Goal: Information Seeking & Learning: Learn about a topic

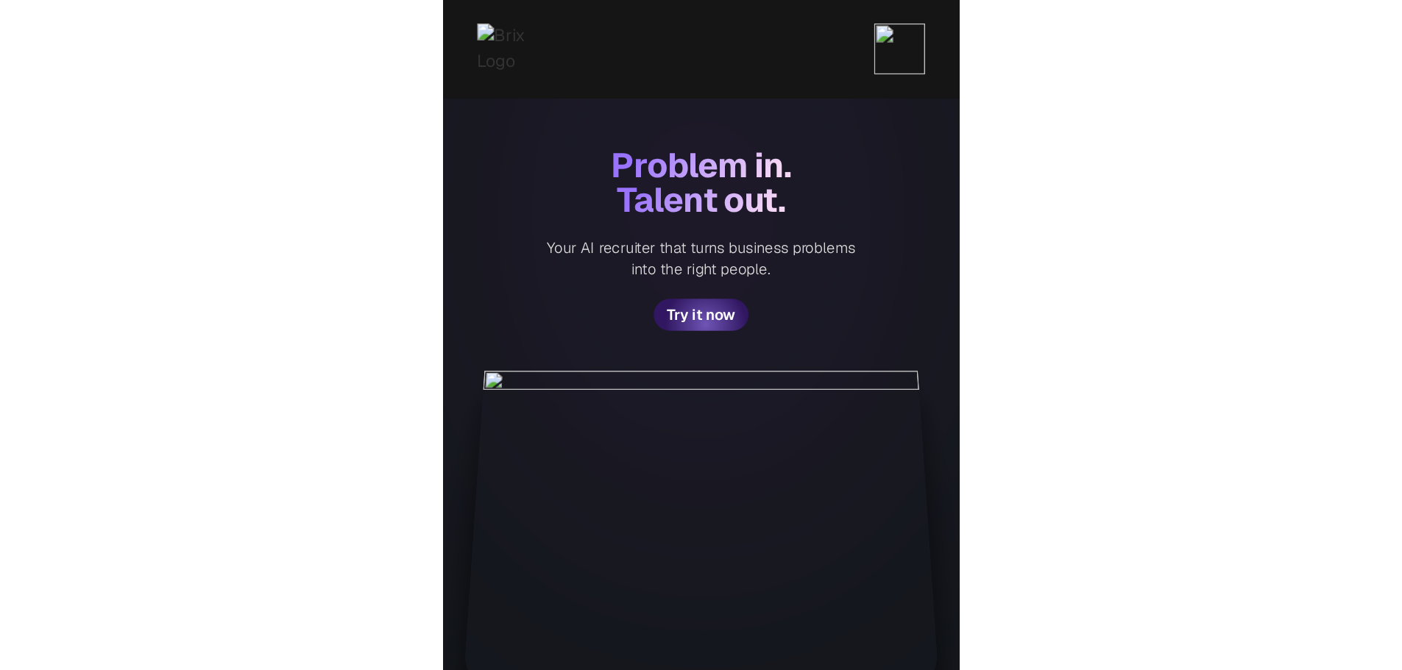
scroll to position [147, 0]
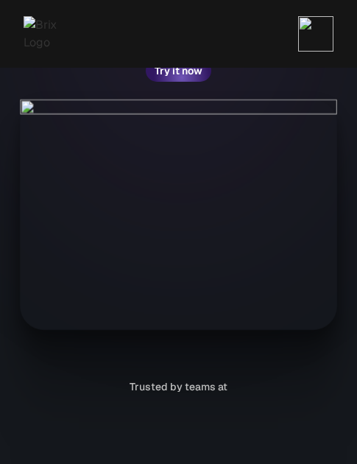
click at [270, 330] on div "Problem in. Talent out. Your AI recruiter that turns business problems into the…" at bounding box center [178, 166] width 357 height 626
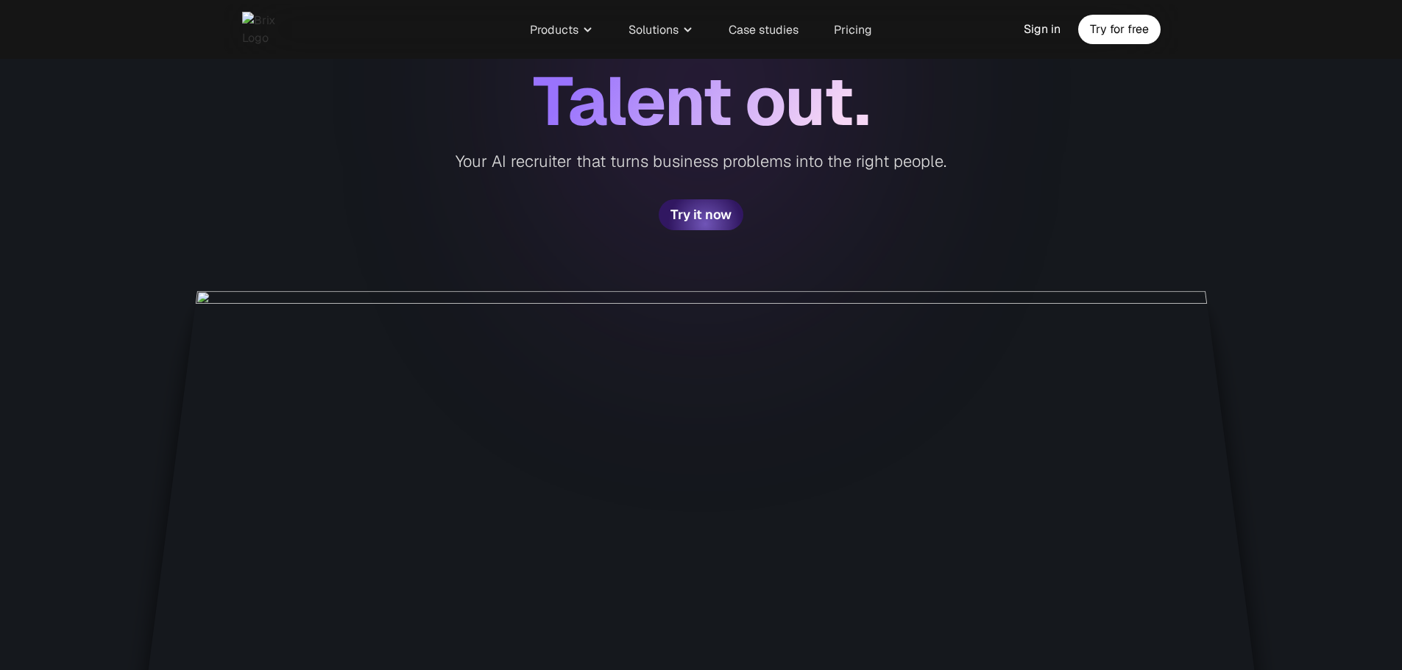
drag, startPoint x: 1004, startPoint y: 279, endPoint x: 933, endPoint y: 263, distance: 73.2
click at [356, 263] on div "Problem in. Talent out. Your AI recruiter that turns business problems into the…" at bounding box center [701, 678] width 1402 height 1650
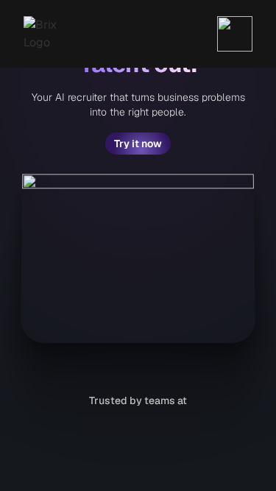
scroll to position [0, 0]
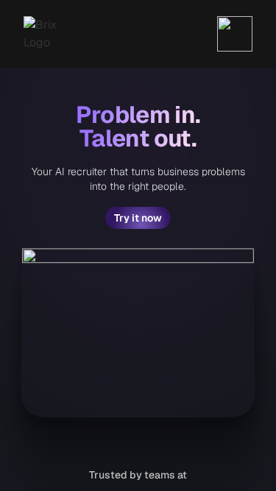
click at [229, 21] on img at bounding box center [234, 33] width 35 height 35
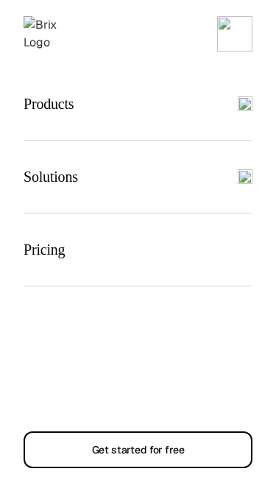
click at [233, 29] on img at bounding box center [234, 33] width 35 height 35
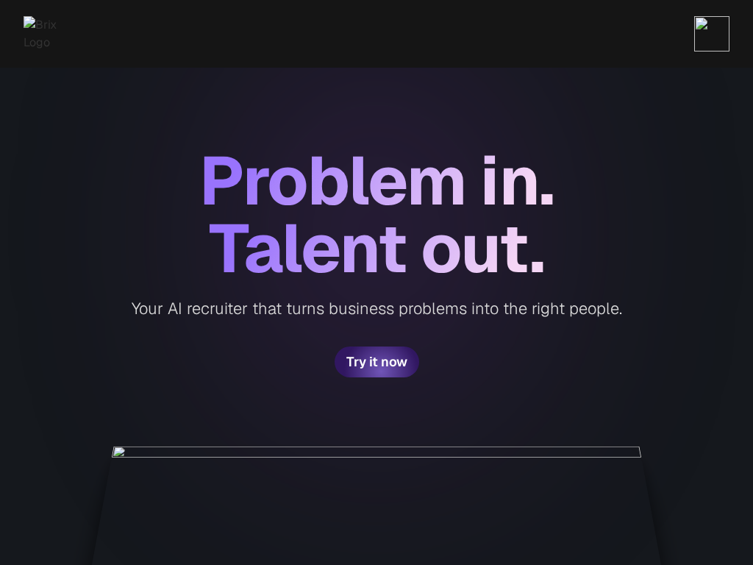
click at [356, 48] on img at bounding box center [712, 33] width 35 height 35
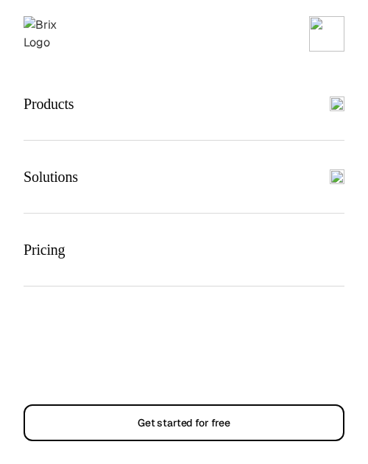
click at [334, 31] on img at bounding box center [326, 33] width 35 height 35
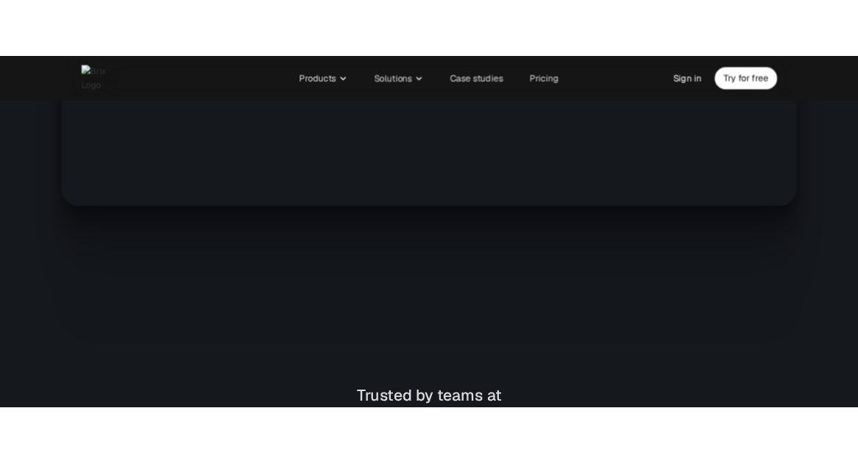
scroll to position [921, 0]
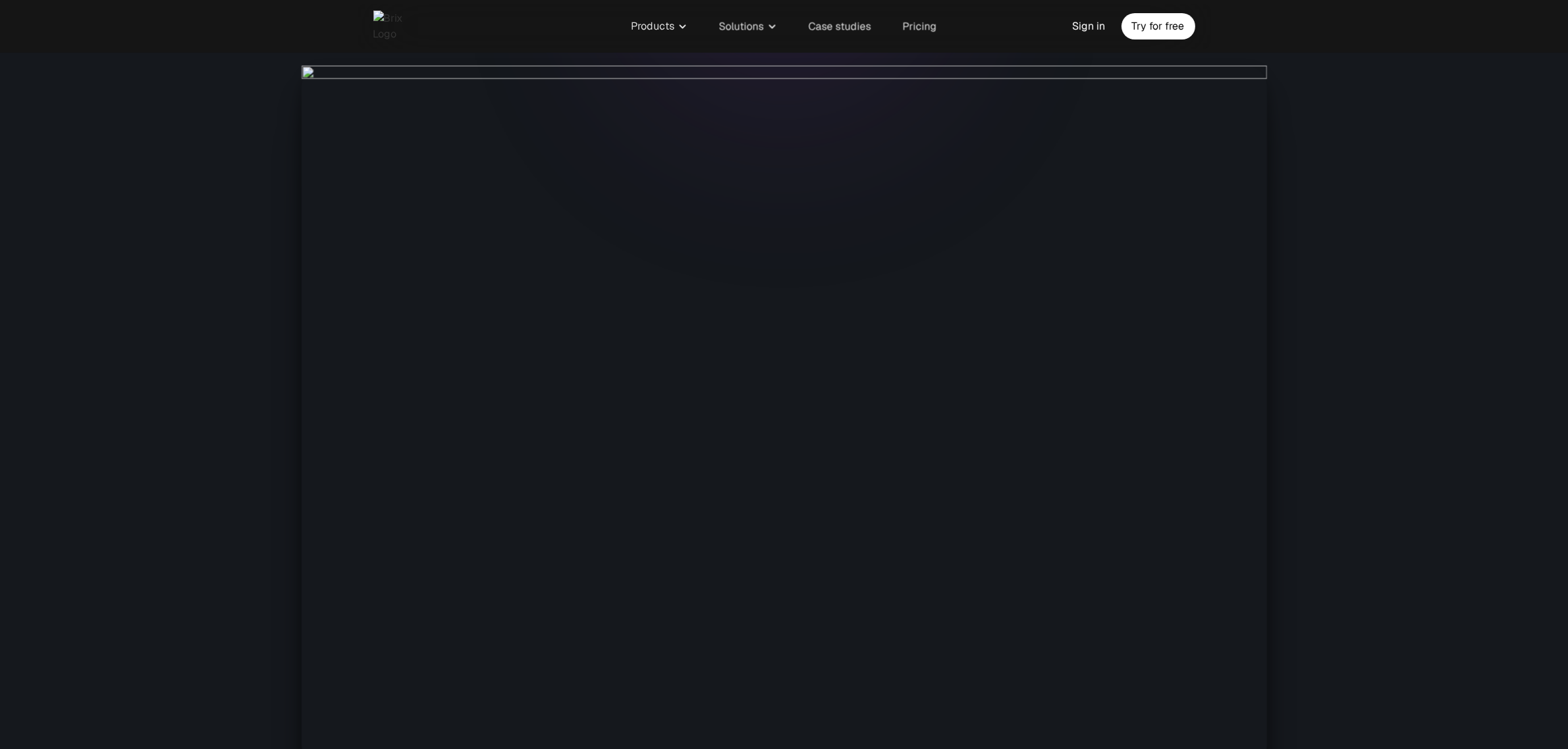
scroll to position [0, 0]
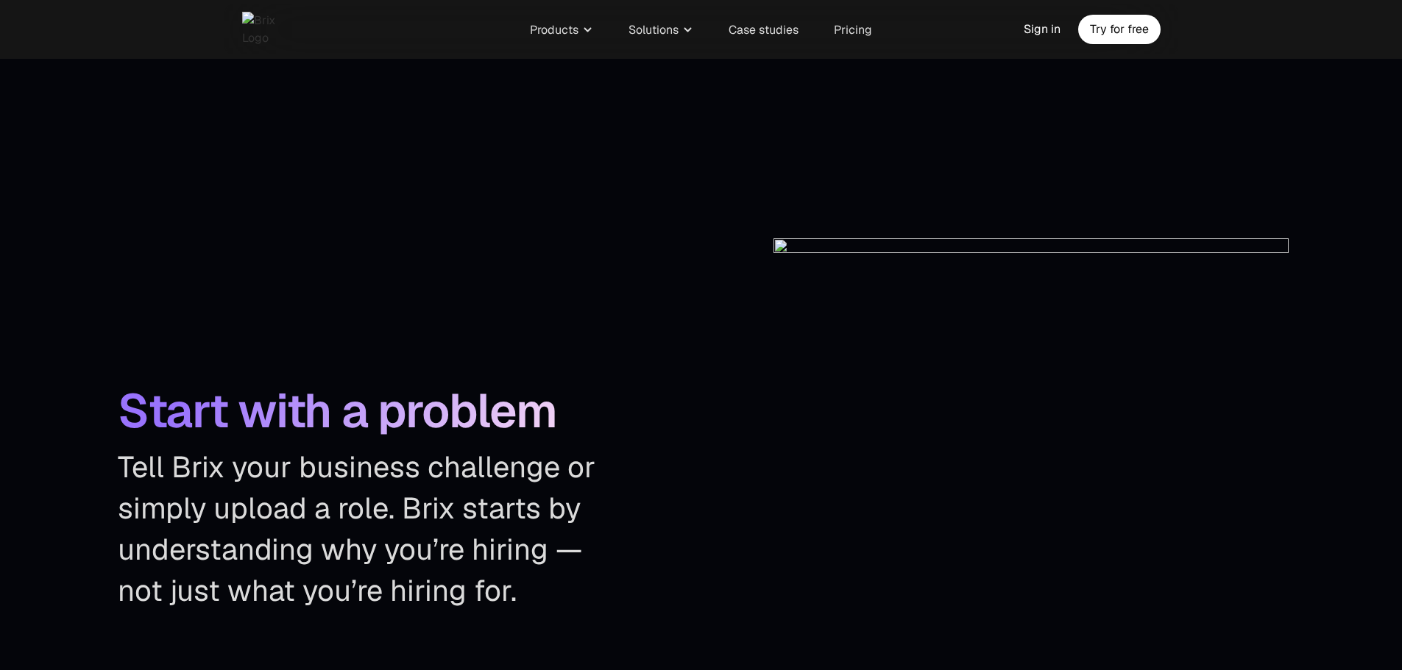
scroll to position [2273, 0]
click at [595, 595] on p "Tell Brix your business challenge or simply upload a role. Brix starts by under…" at bounding box center [371, 527] width 507 height 165
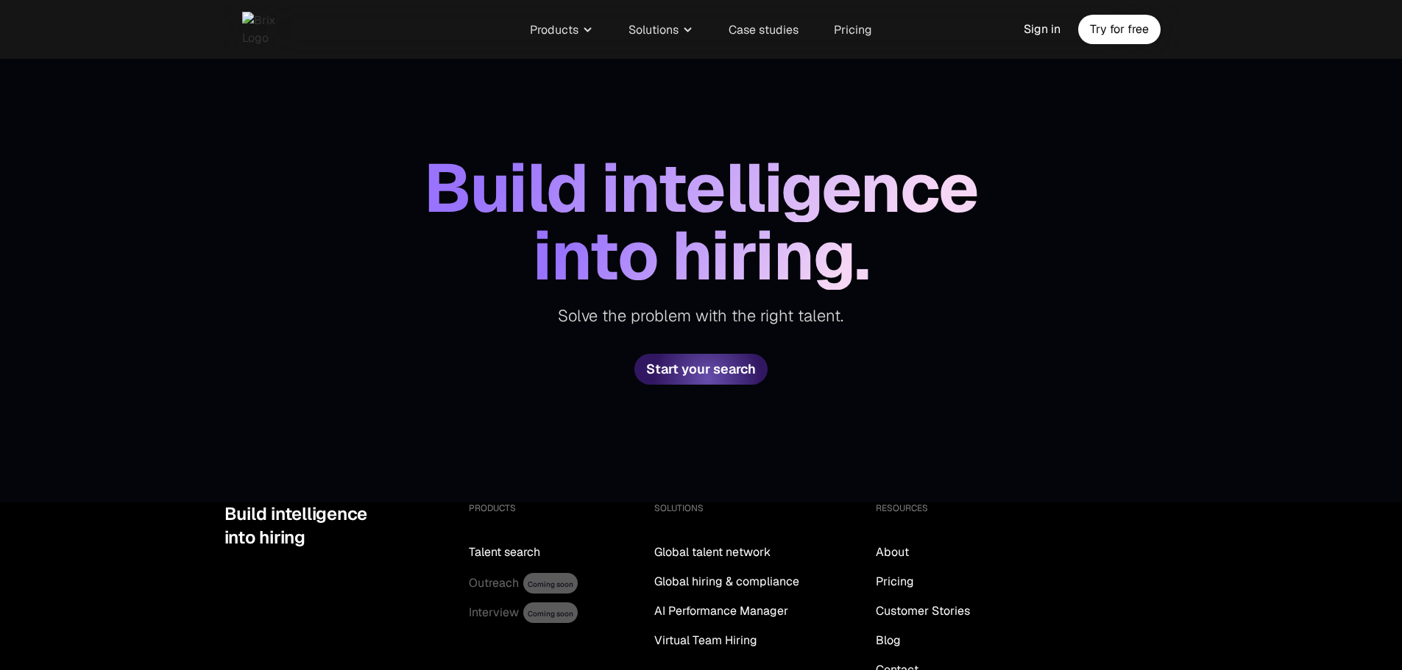
scroll to position [5576, 0]
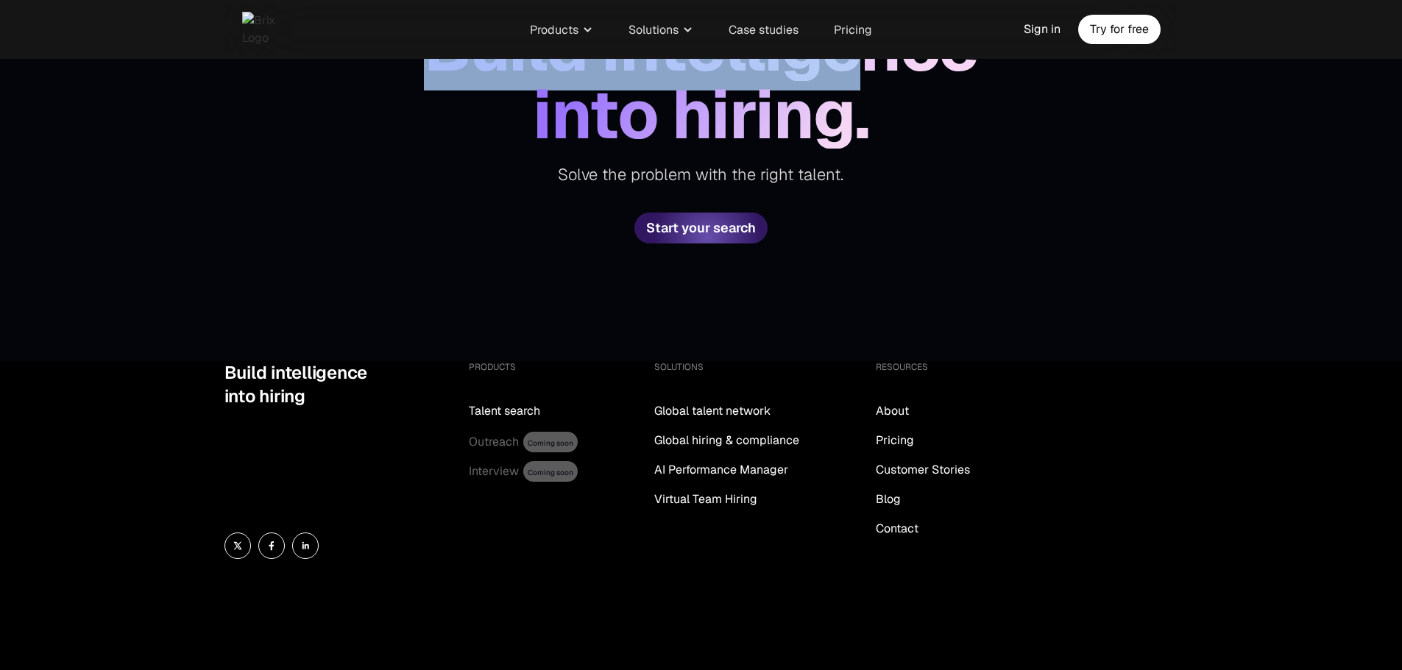
drag, startPoint x: 430, startPoint y: 95, endPoint x: 848, endPoint y: 102, distance: 417.3
click at [848, 81] on div "Build intelligence" at bounding box center [701, 47] width 554 height 68
click at [1078, 255] on div "Build intelligence into hiring. Solve the problem with the right talent. Start …" at bounding box center [701, 129] width 1402 height 466
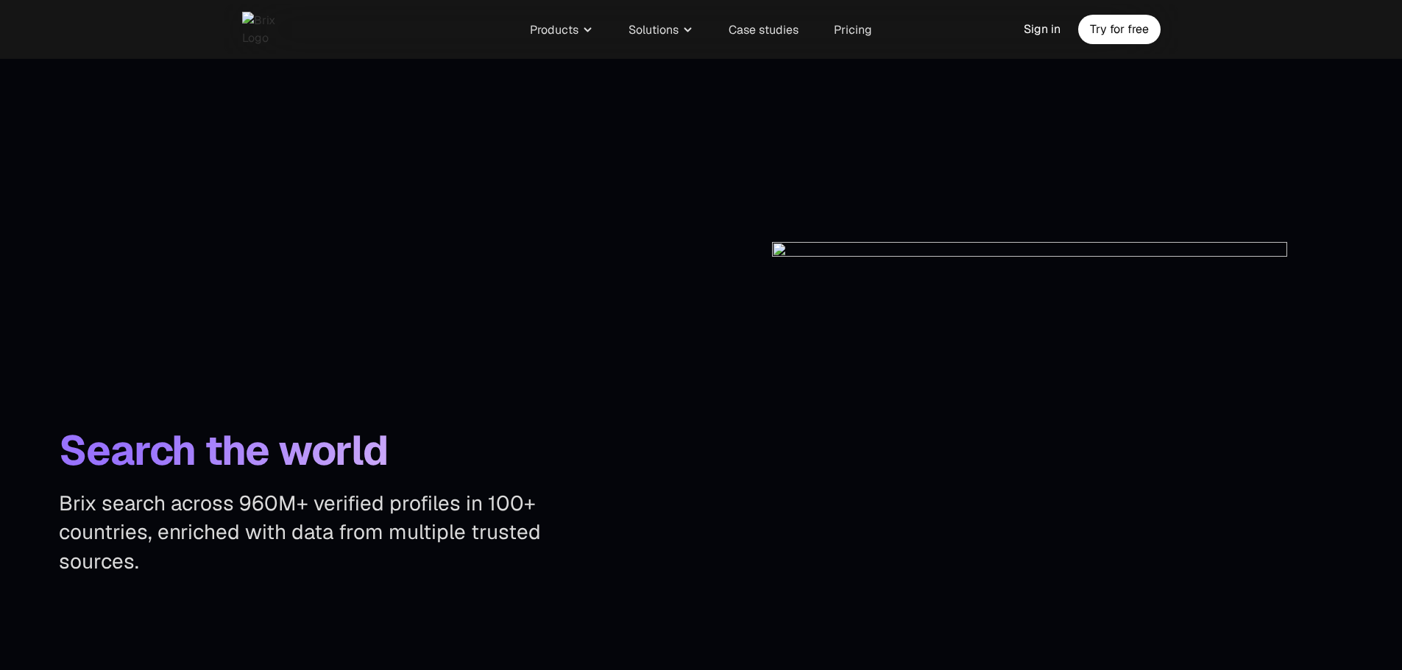
scroll to position [3001, 0]
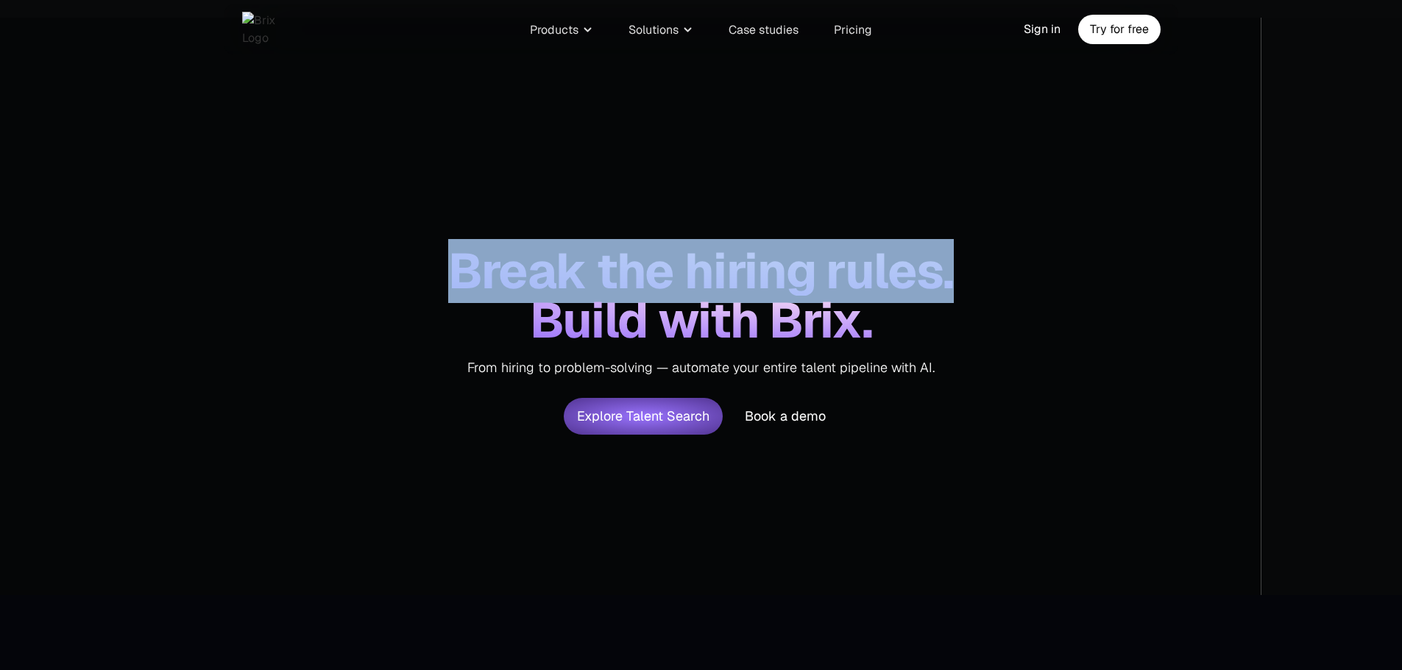
drag, startPoint x: 448, startPoint y: 273, endPoint x: 1012, endPoint y: 279, distance: 563.7
click at [1012, 279] on div "Break the hiring rules. Build with Brix. From hiring to problem-solving — autom…" at bounding box center [701, 307] width 1402 height 578
copy span "Break the hiring rules."
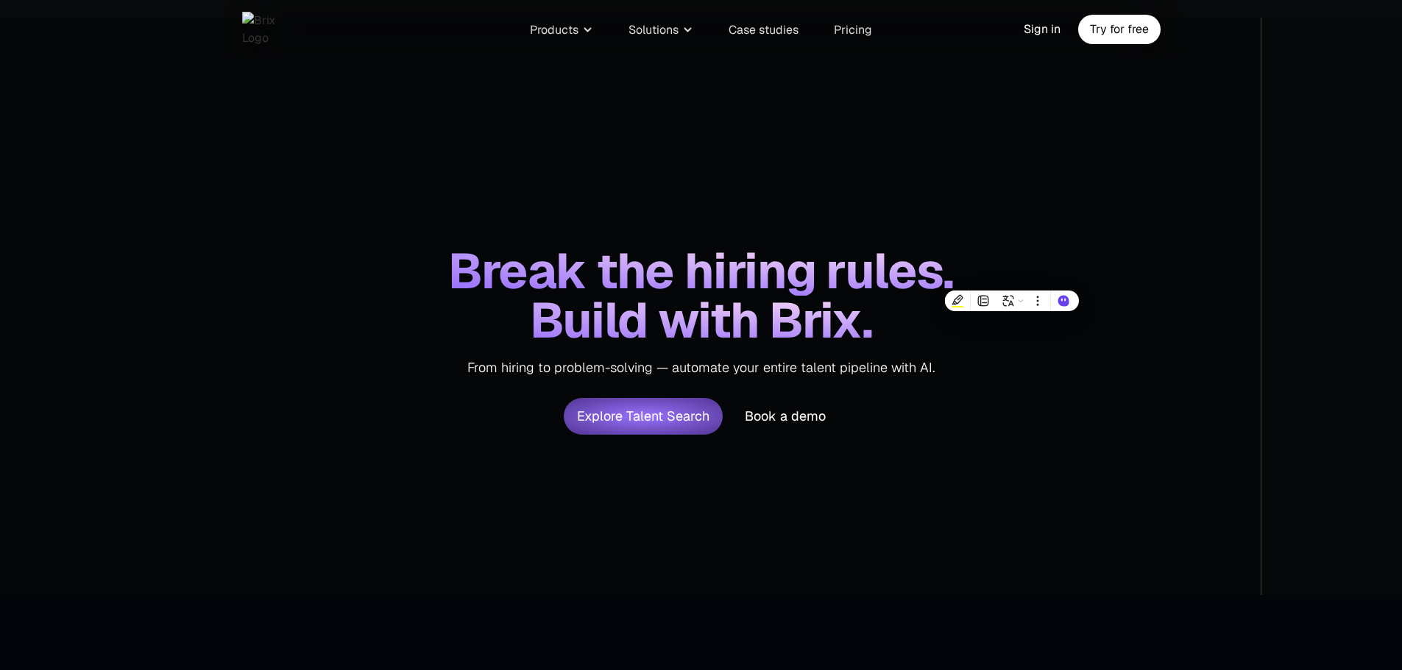
click at [928, 436] on div "Break the hiring rules. Build with Brix. From hiring to problem-solving — autom…" at bounding box center [701, 307] width 1402 height 578
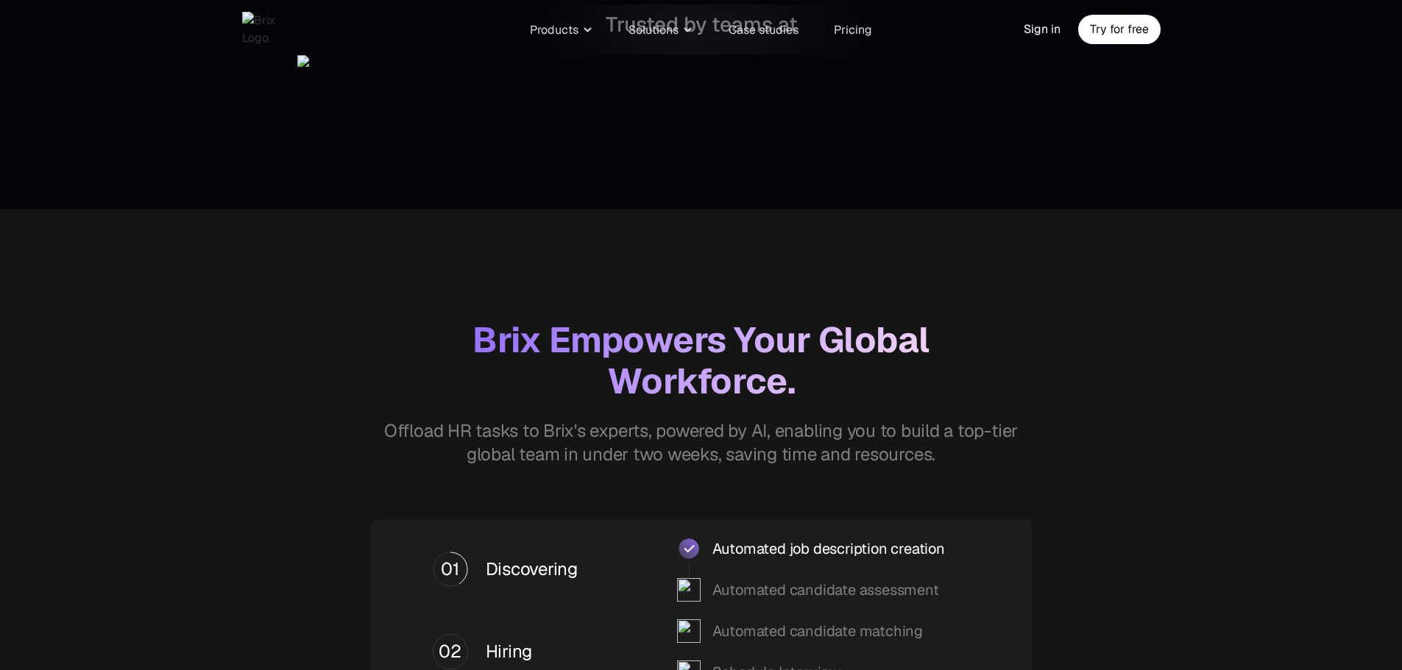
scroll to position [662, 0]
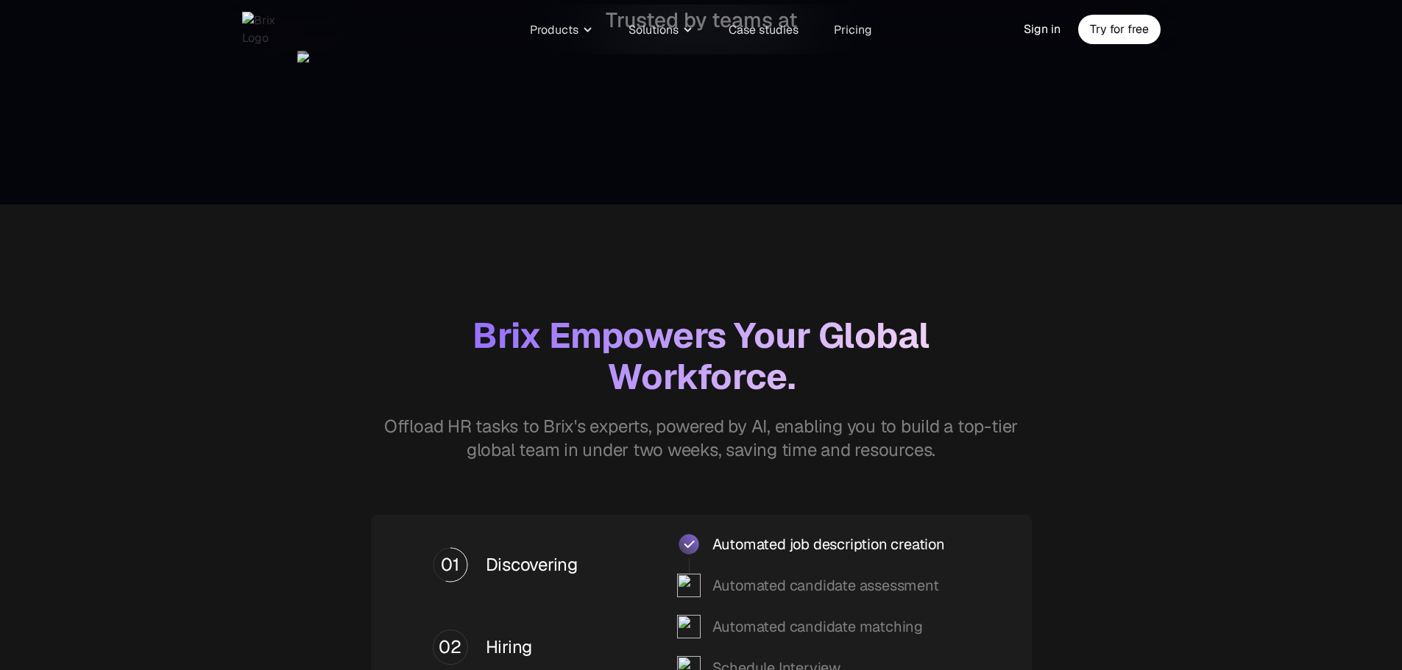
drag, startPoint x: 941, startPoint y: 334, endPoint x: 658, endPoint y: 347, distance: 283.6
click at [938, 333] on p "Brix Empowers Your Global Workforce." at bounding box center [701, 356] width 559 height 82
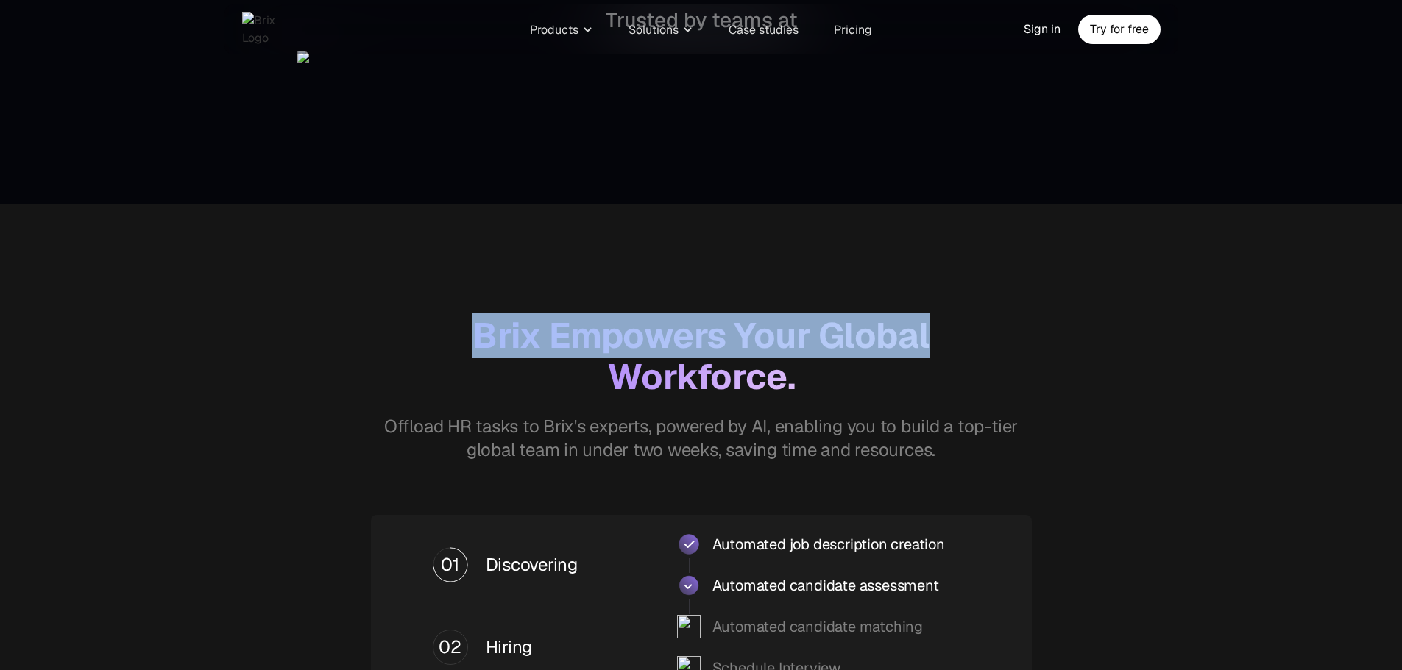
drag, startPoint x: 658, startPoint y: 347, endPoint x: 480, endPoint y: 347, distance: 178.1
click at [480, 347] on p "Brix Empowers Your Global Workforce." at bounding box center [701, 356] width 559 height 82
copy p "Brix Empowers Your Global"
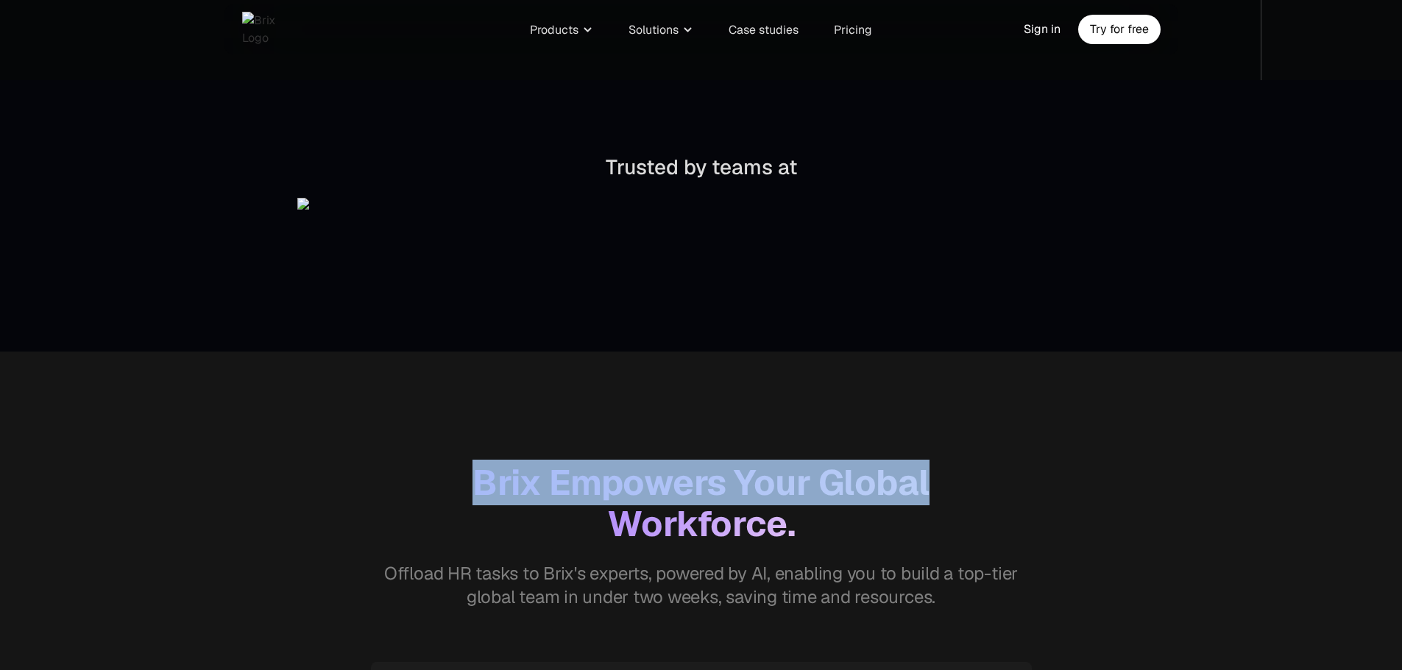
scroll to position [883, 0]
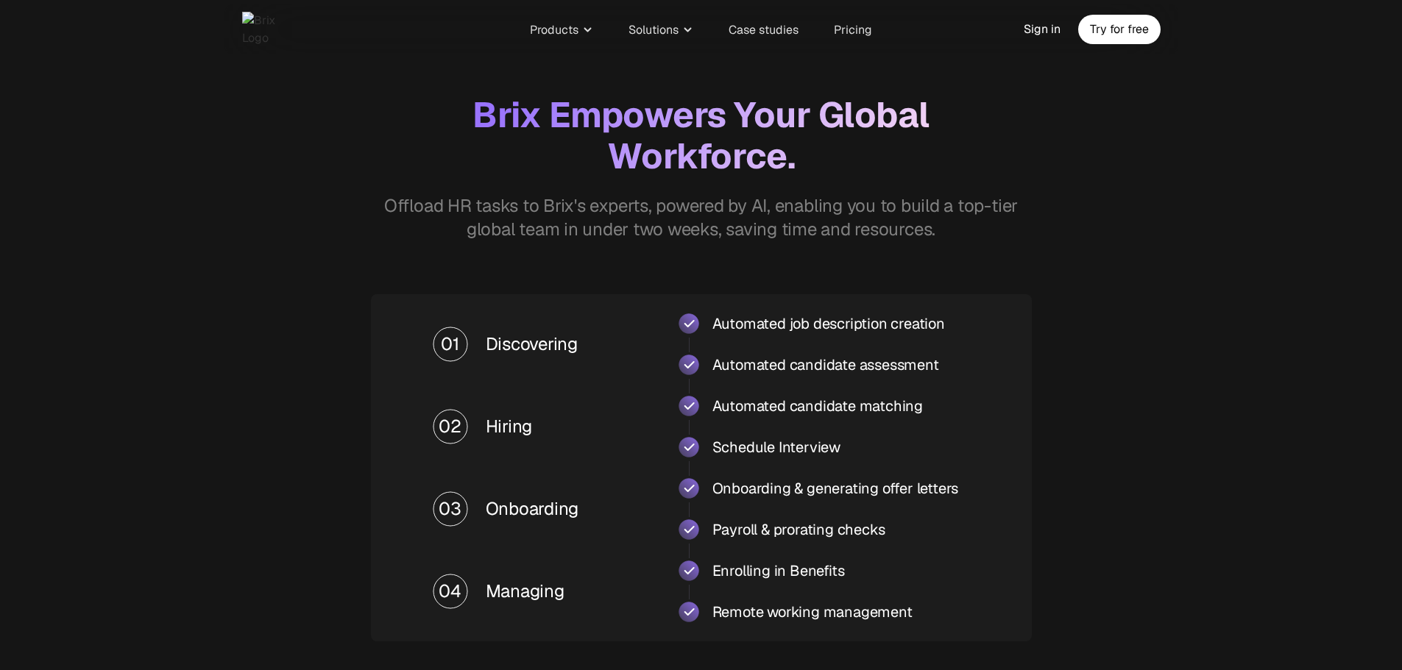
click at [868, 235] on p "Offload HR tasks to Brix's experts, powered by AI, enabling you to build a top-…" at bounding box center [701, 217] width 680 height 47
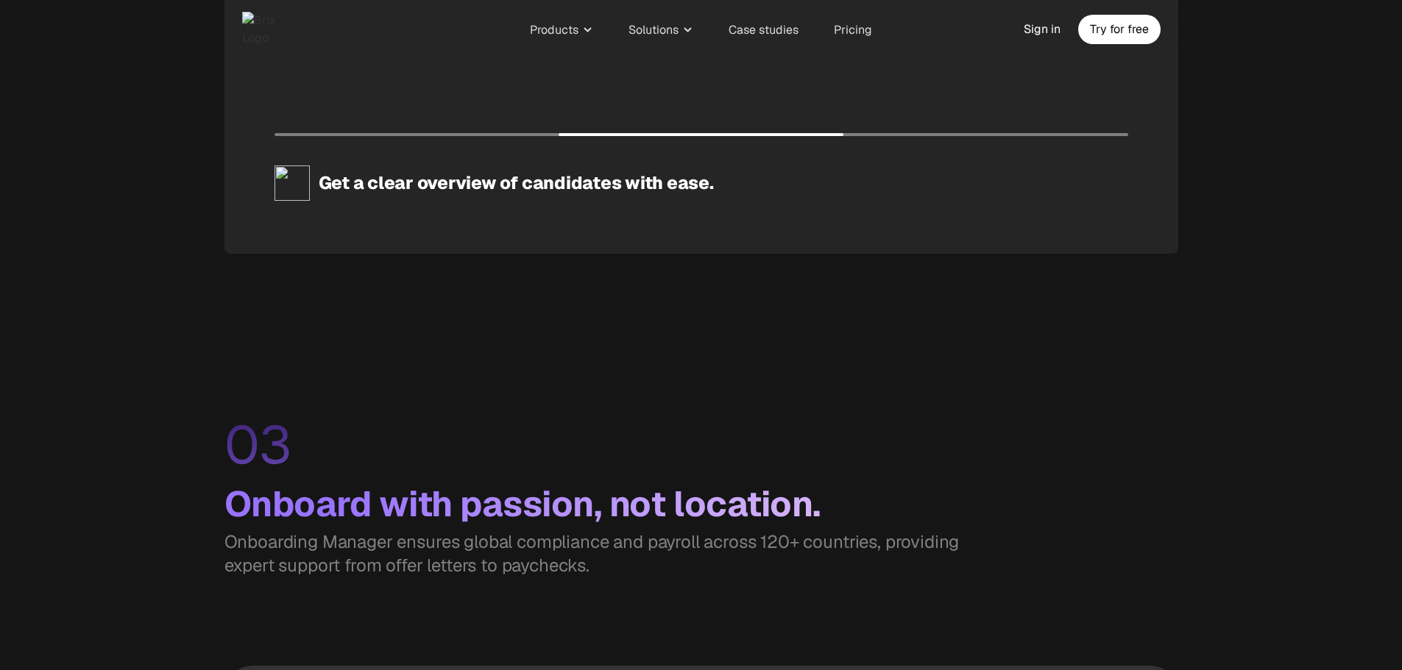
scroll to position [2723, 0]
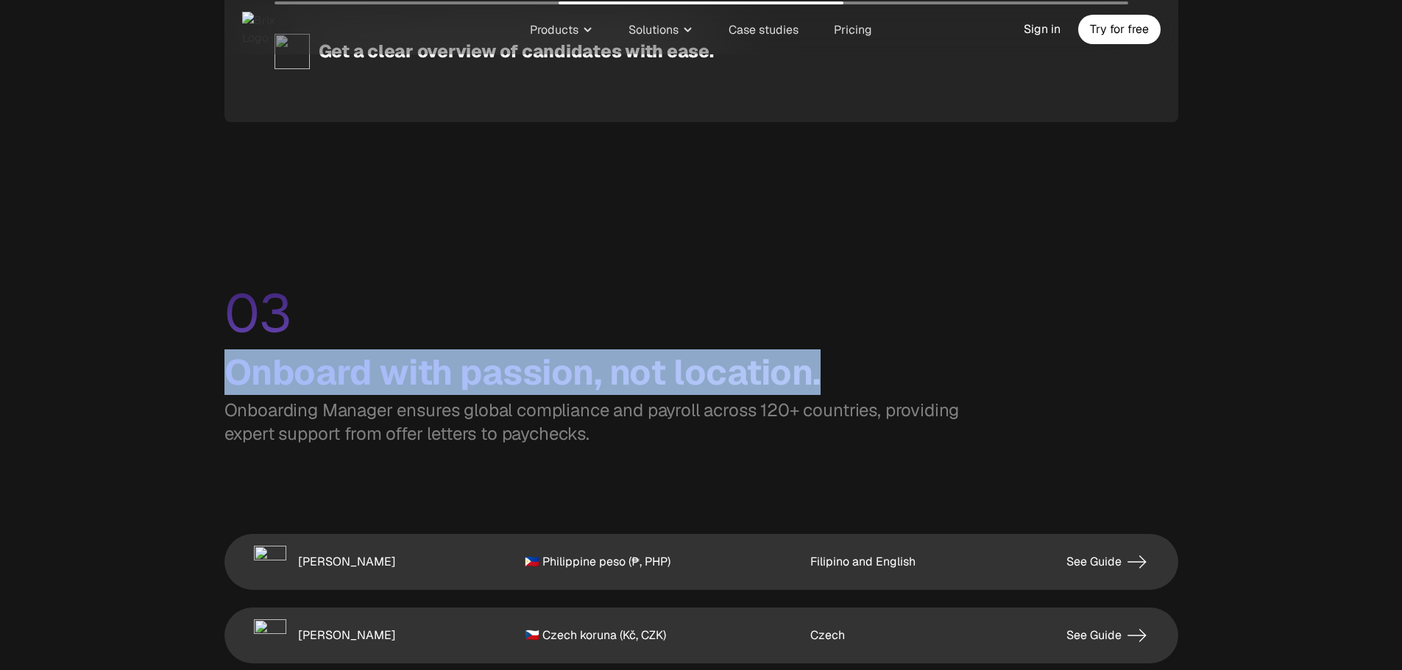
drag, startPoint x: 822, startPoint y: 375, endPoint x: 208, endPoint y: 377, distance: 614.4
copy div "Onboard with passion, not location."
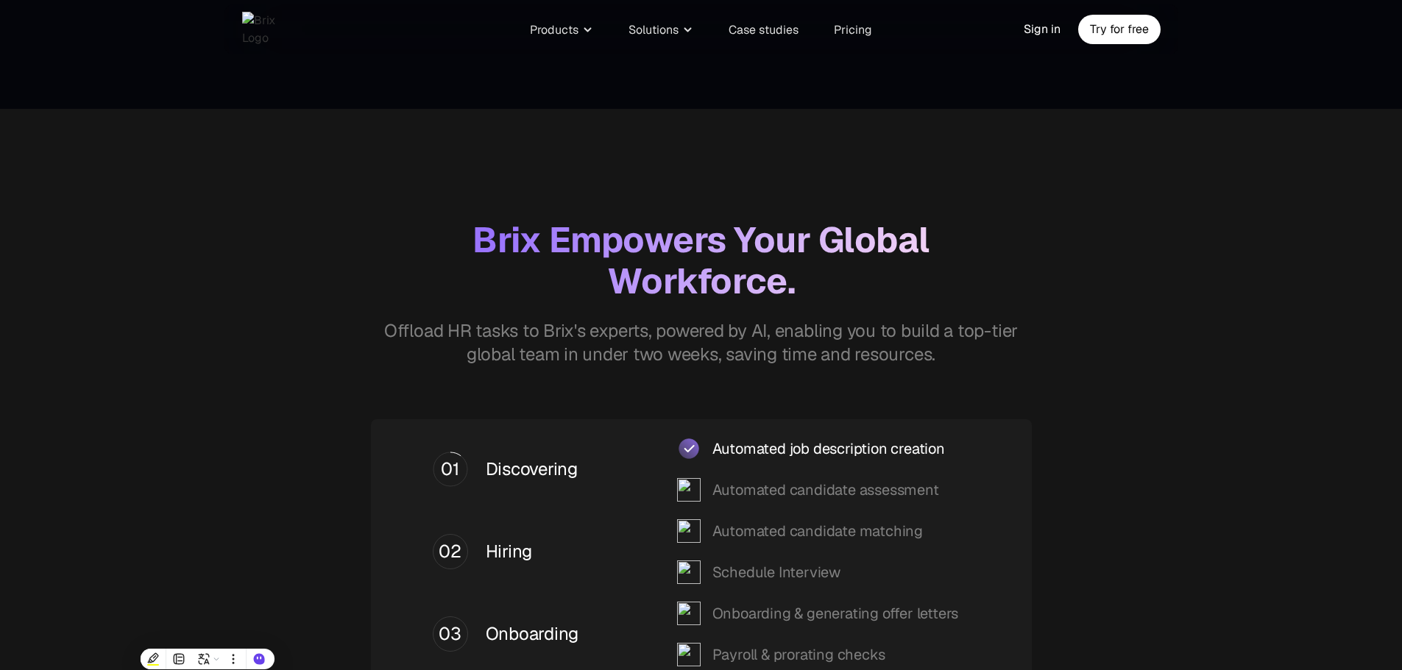
scroll to position [589, 0]
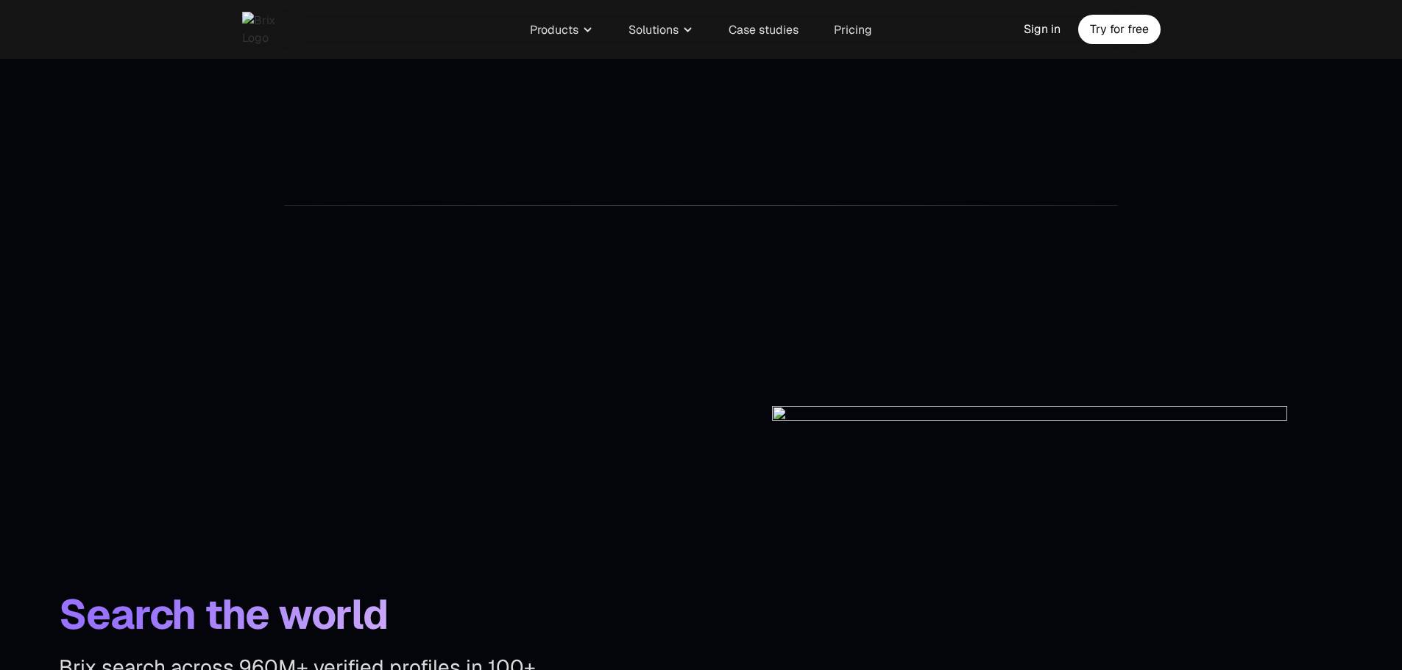
scroll to position [2943, 0]
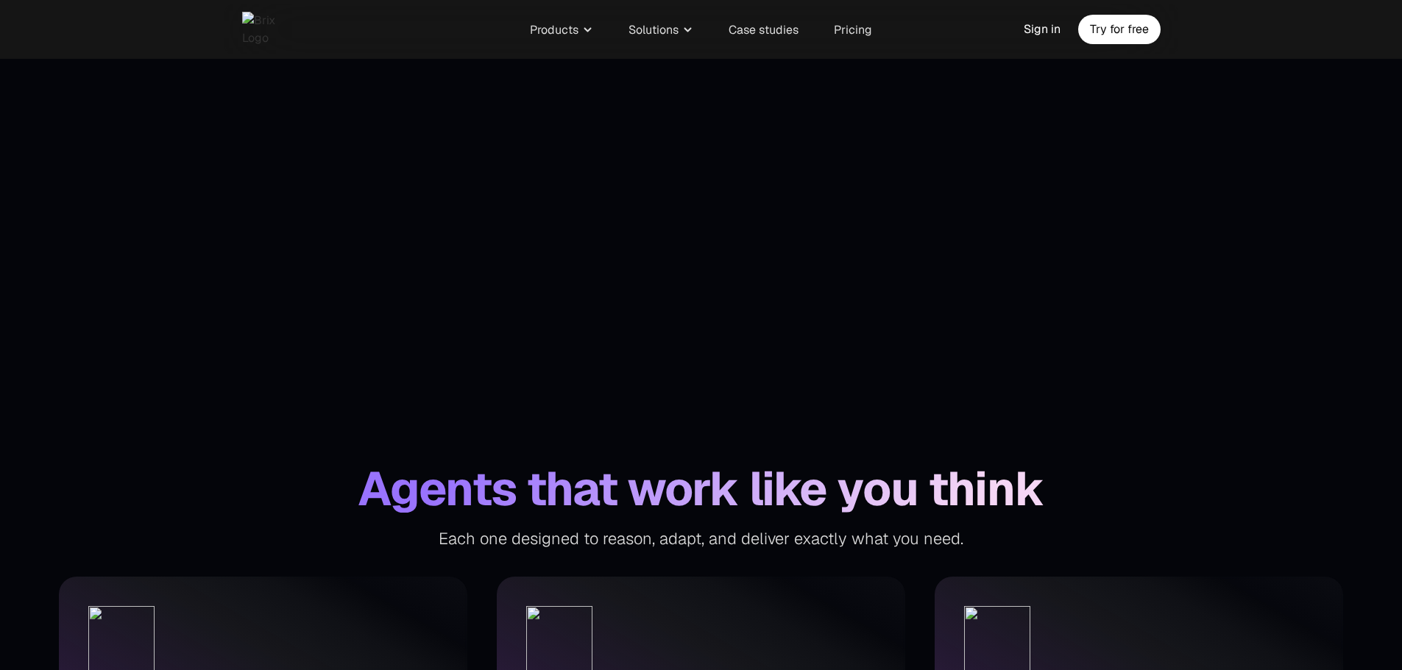
scroll to position [4693, 0]
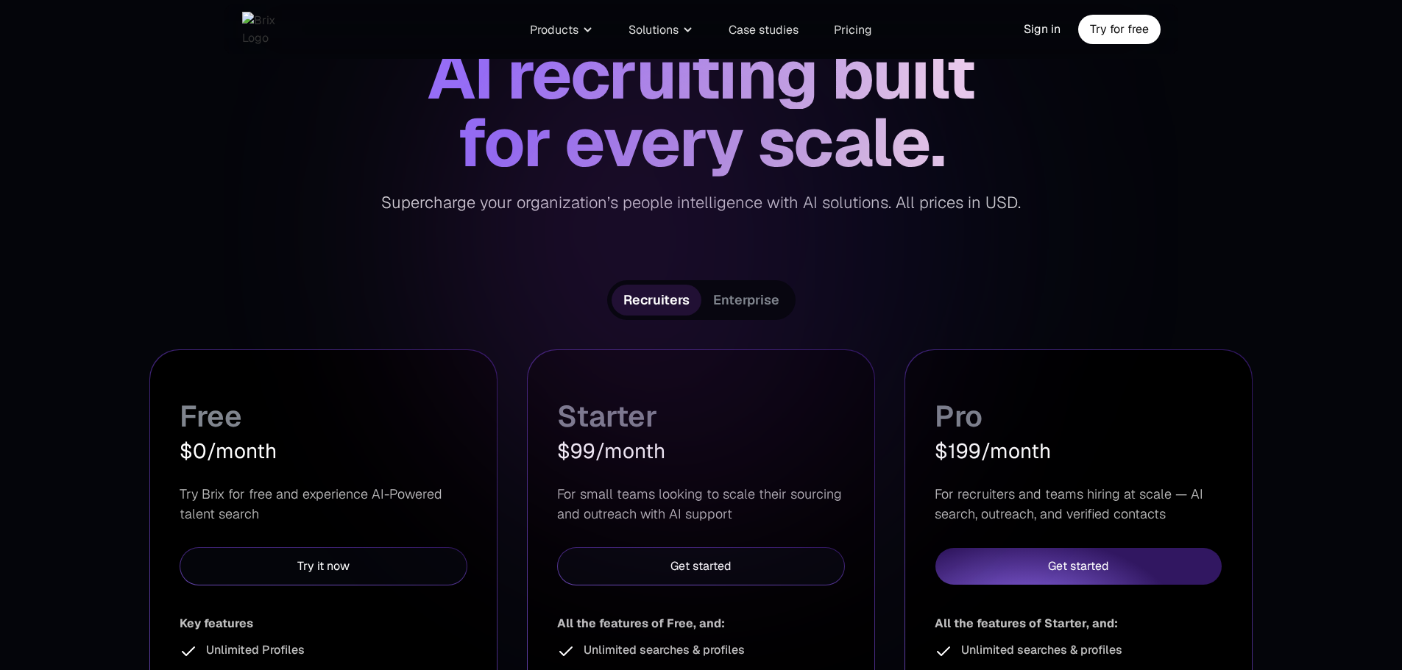
scroll to position [294, 0]
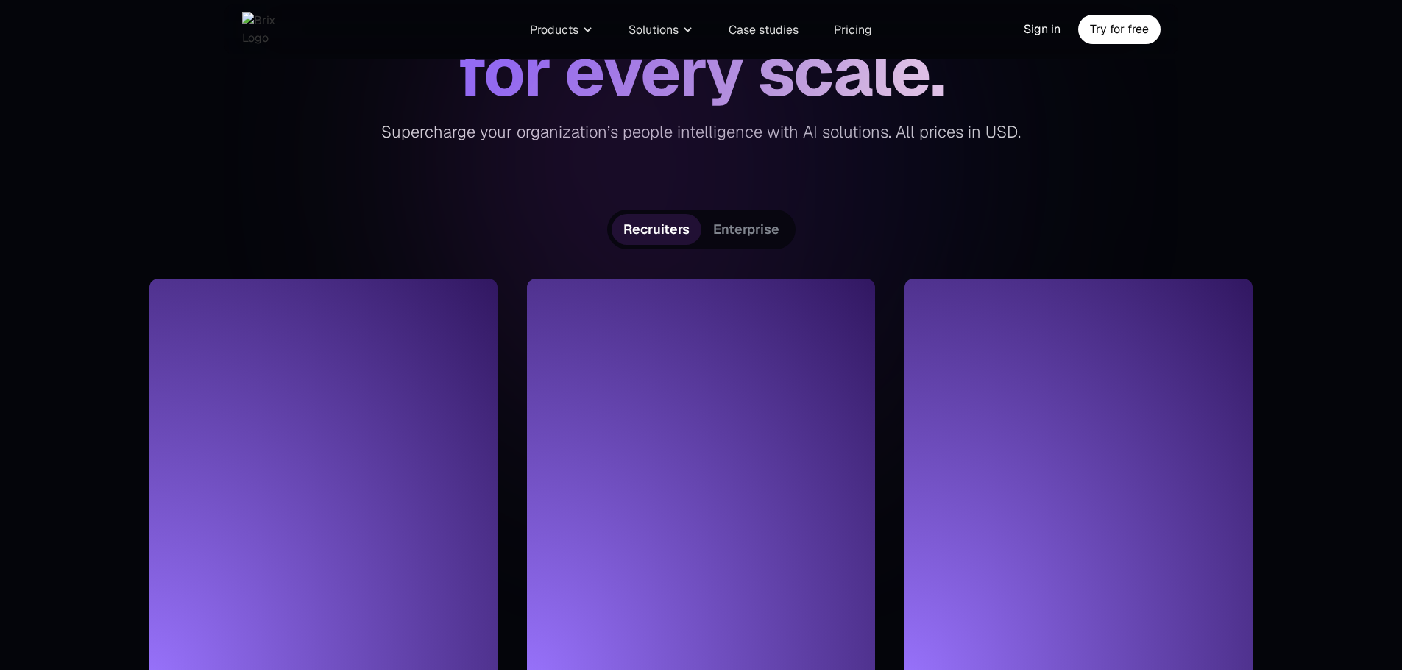
scroll to position [294, 0]
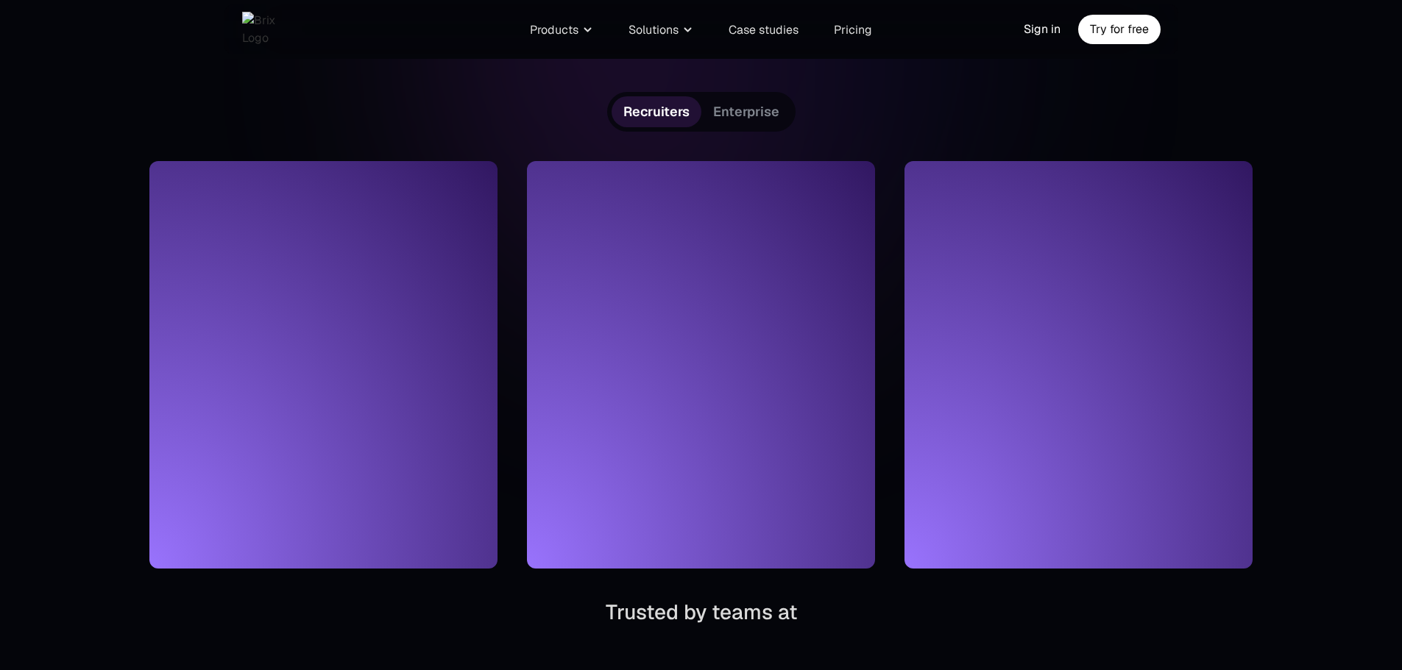
click at [1329, 167] on div "AI recruiting built for every scale. Supercharge your organization’s people int…" at bounding box center [701, 566] width 1402 height 1720
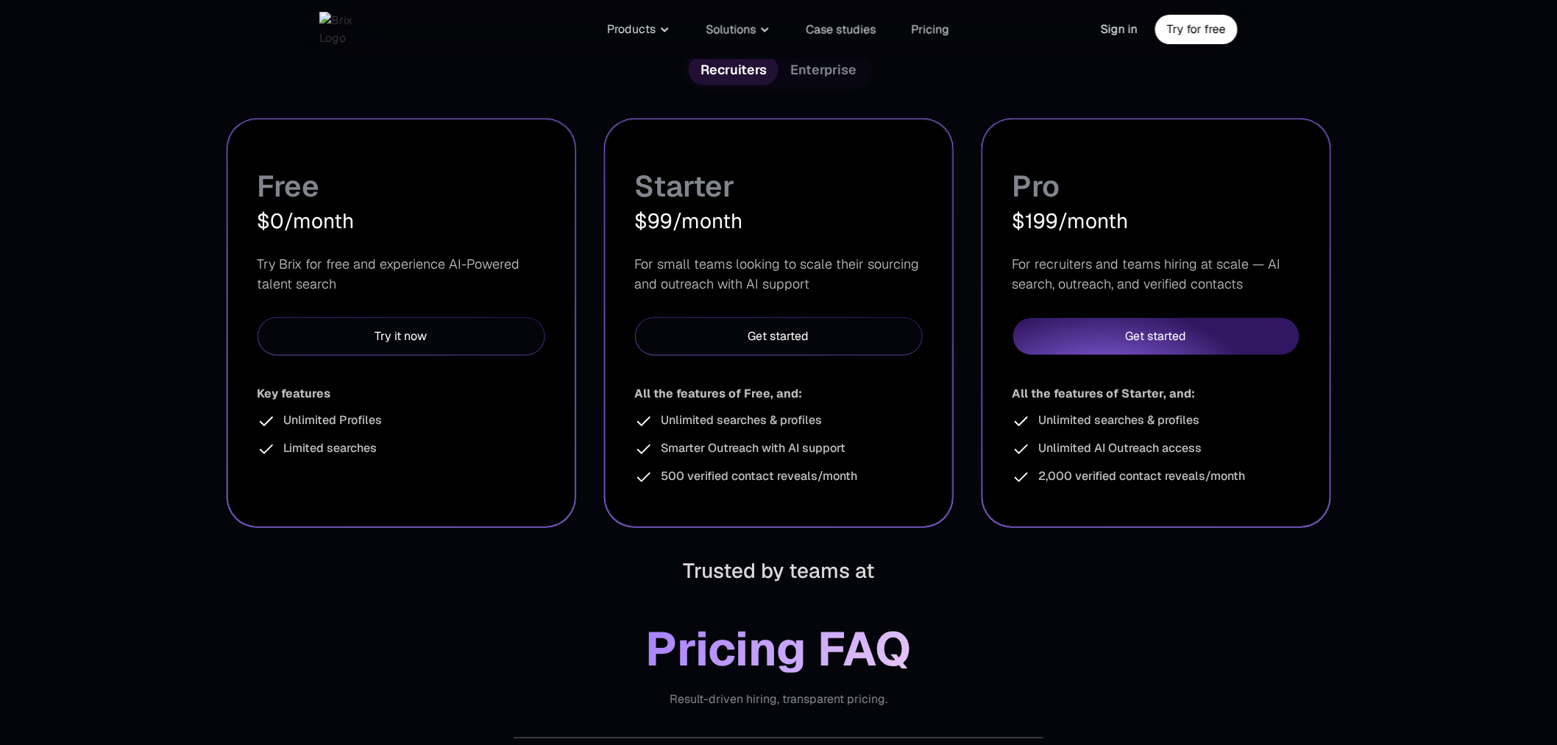
scroll to position [255, 0]
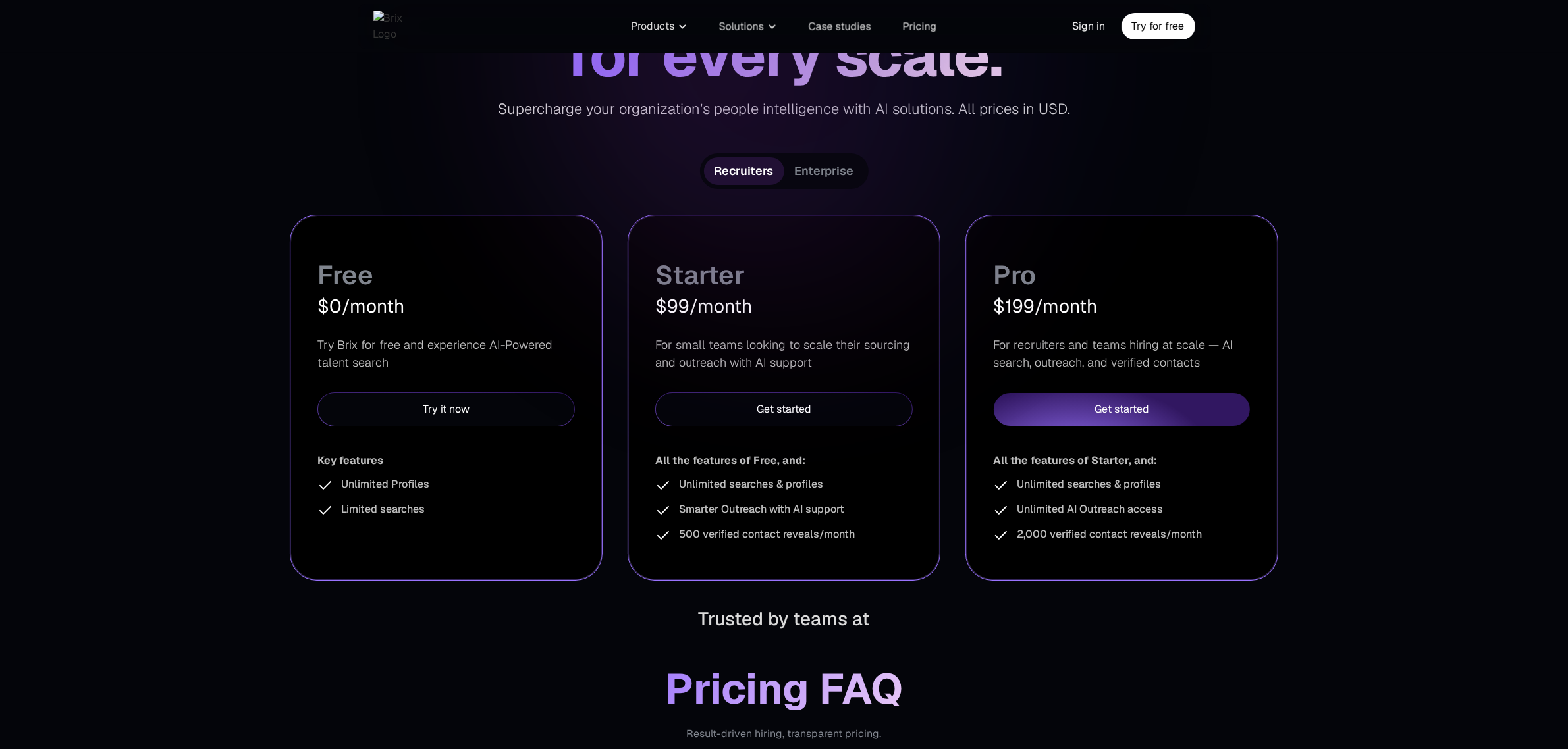
scroll to position [165, 0]
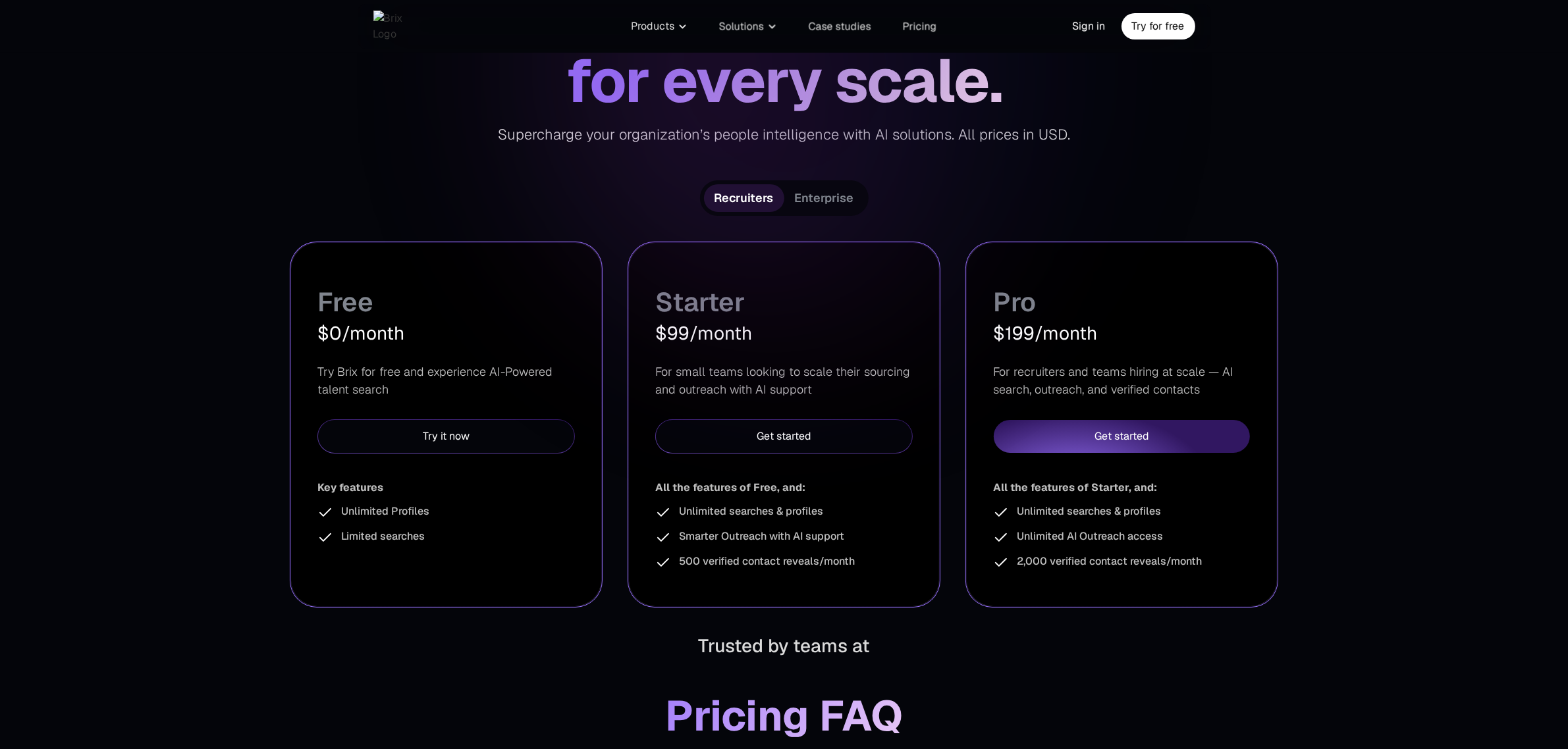
scroll to position [165, 0]
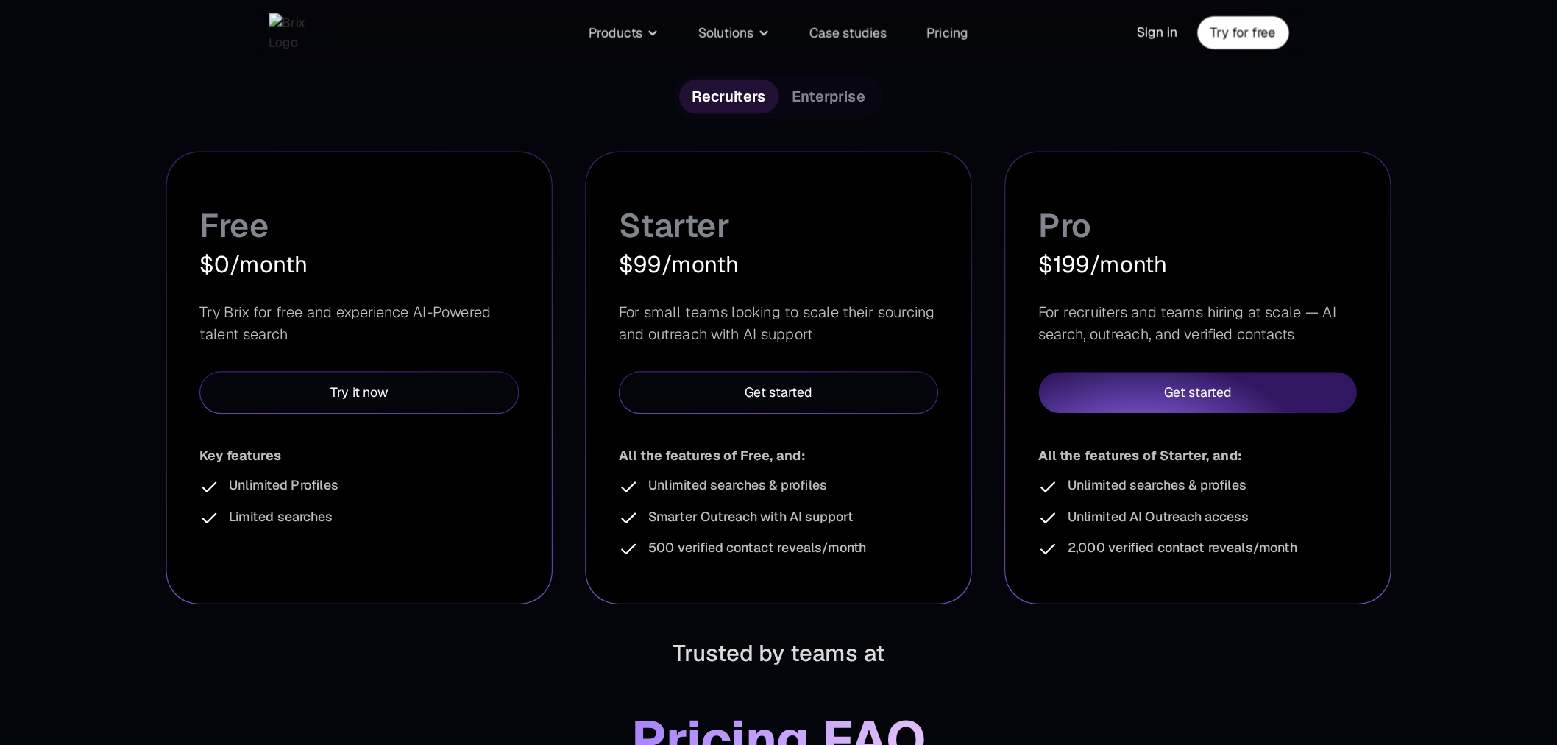
scroll to position [294, 0]
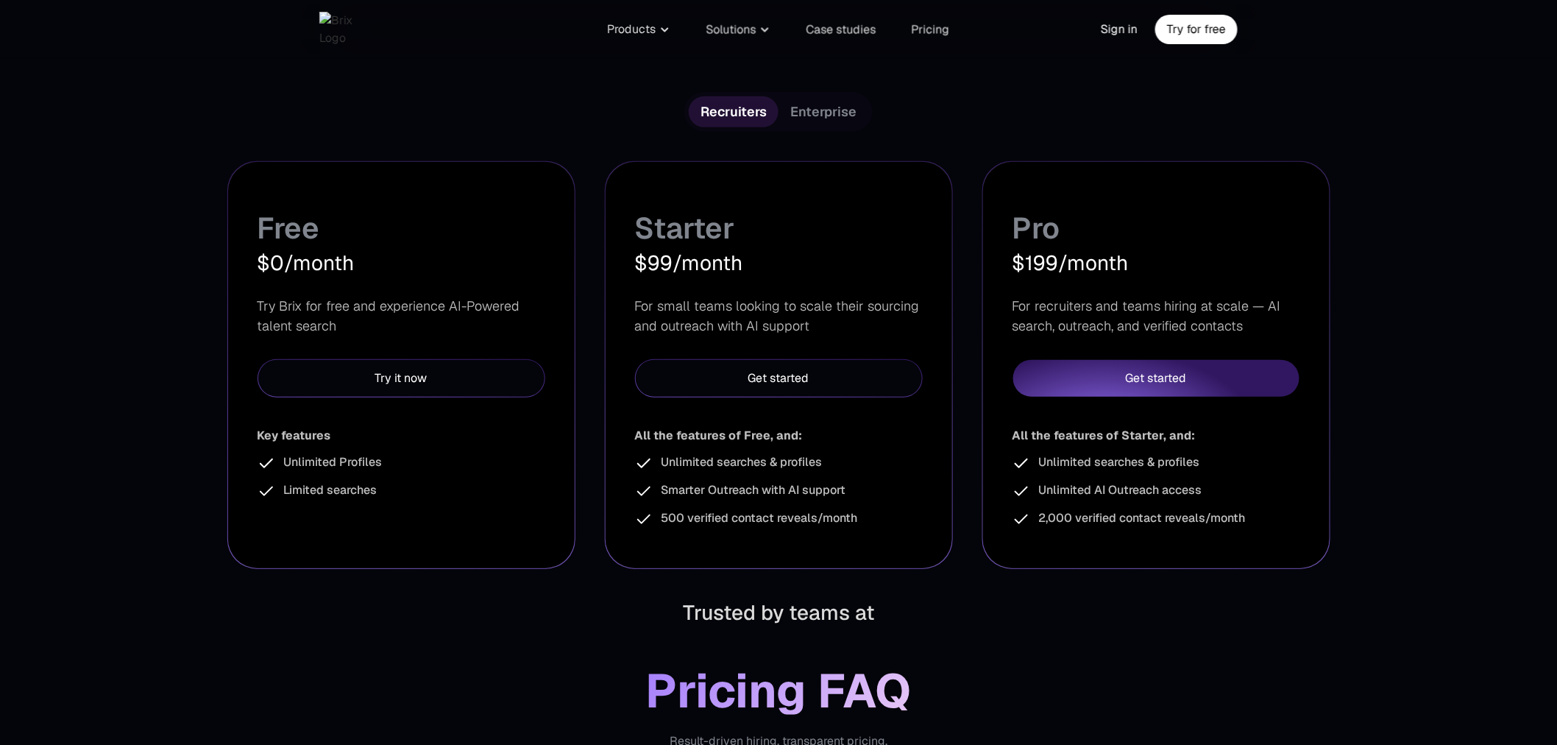
click at [918, 575] on div "AI recruiting built for every scale. Supercharge your organization’s people int…" at bounding box center [778, 566] width 1557 height 1720
click at [892, 564] on div "Starter $99/month For small teams looking to scale their sourcing and outreach …" at bounding box center [779, 365] width 347 height 406
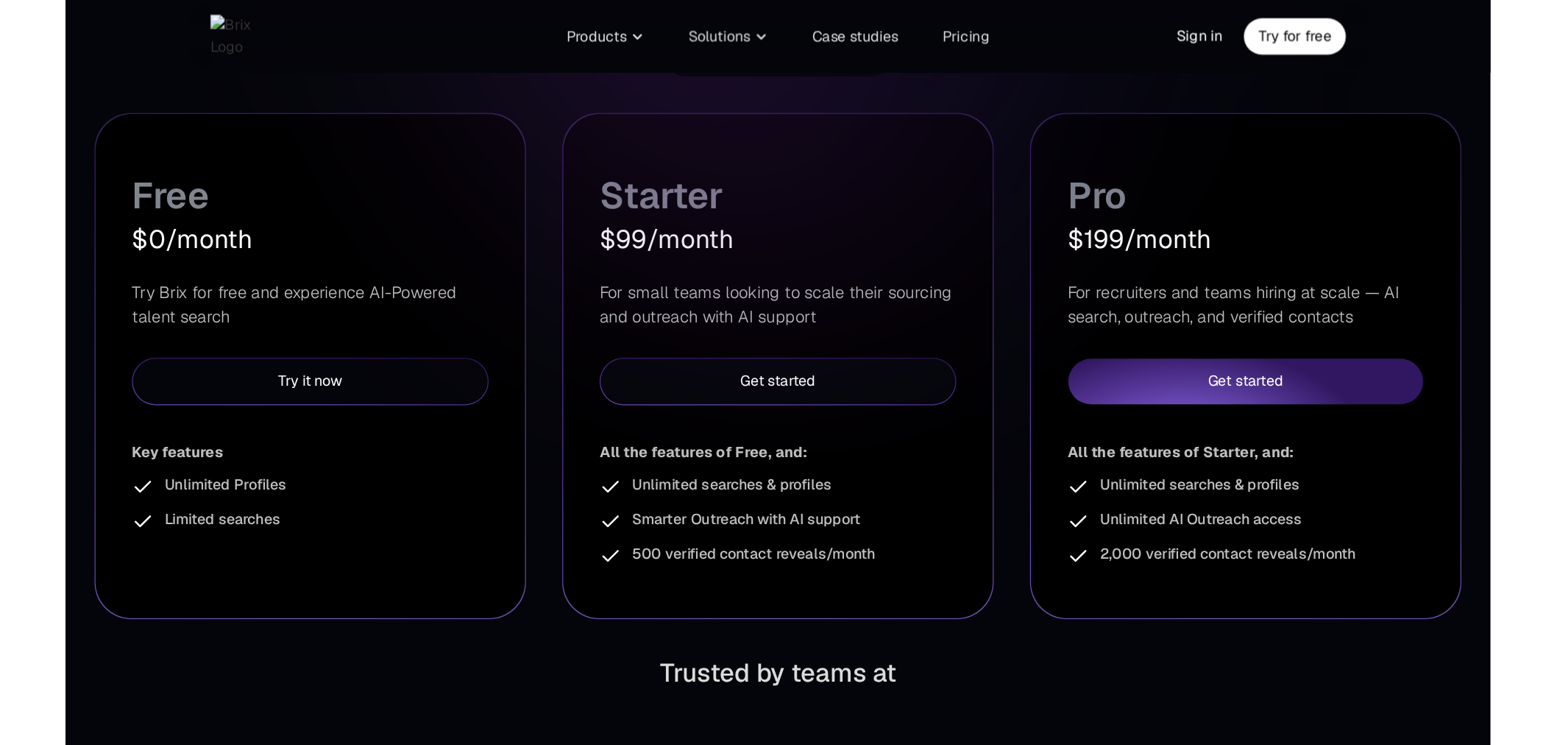
scroll to position [327, 0]
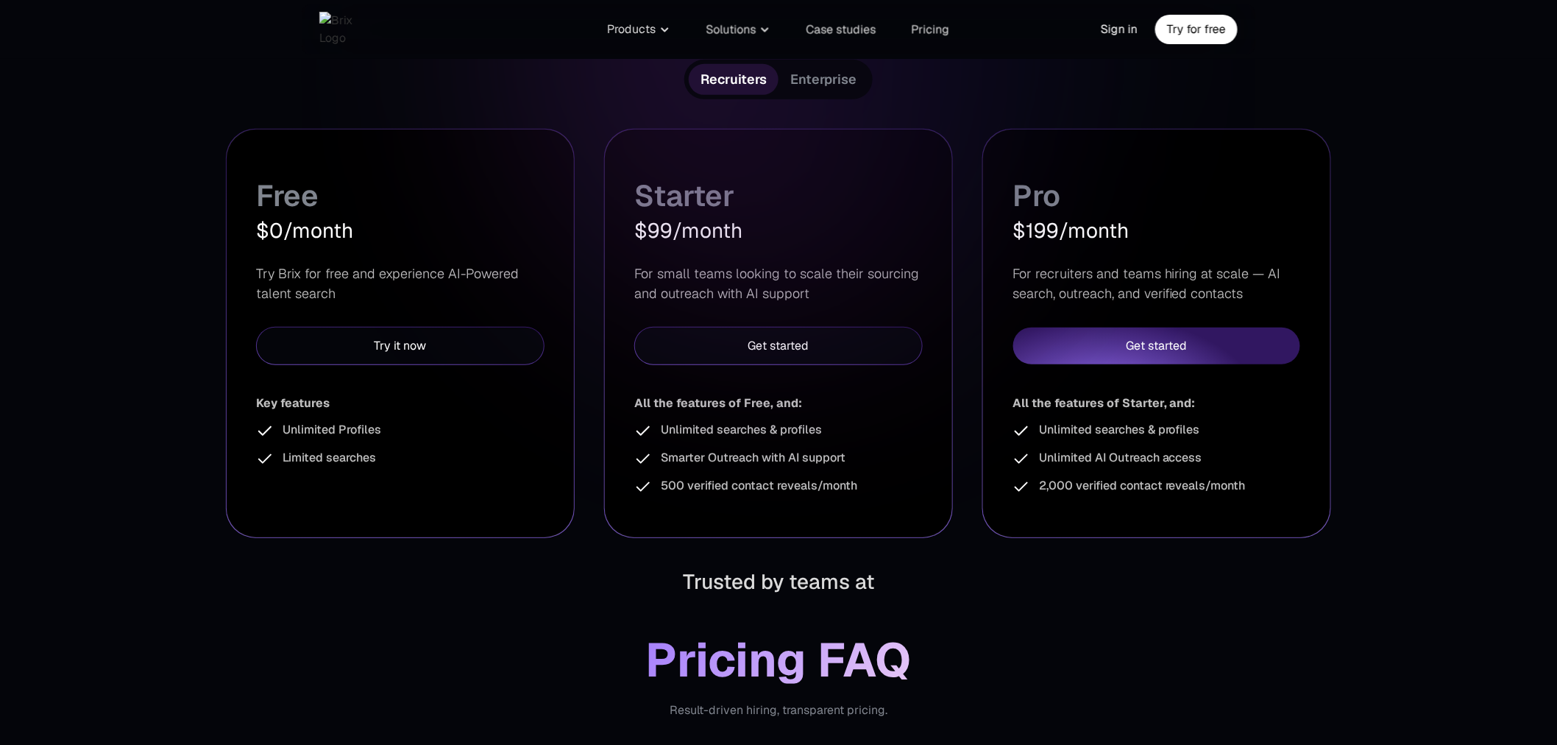
click at [852, 76] on span "Enterprise" at bounding box center [823, 80] width 66 height 18
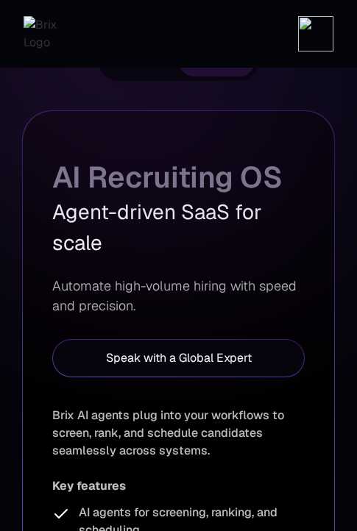
scroll to position [0, 0]
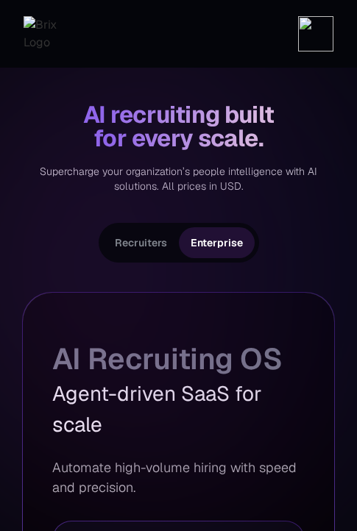
click at [165, 239] on span "Recruiters" at bounding box center [141, 243] width 52 height 18
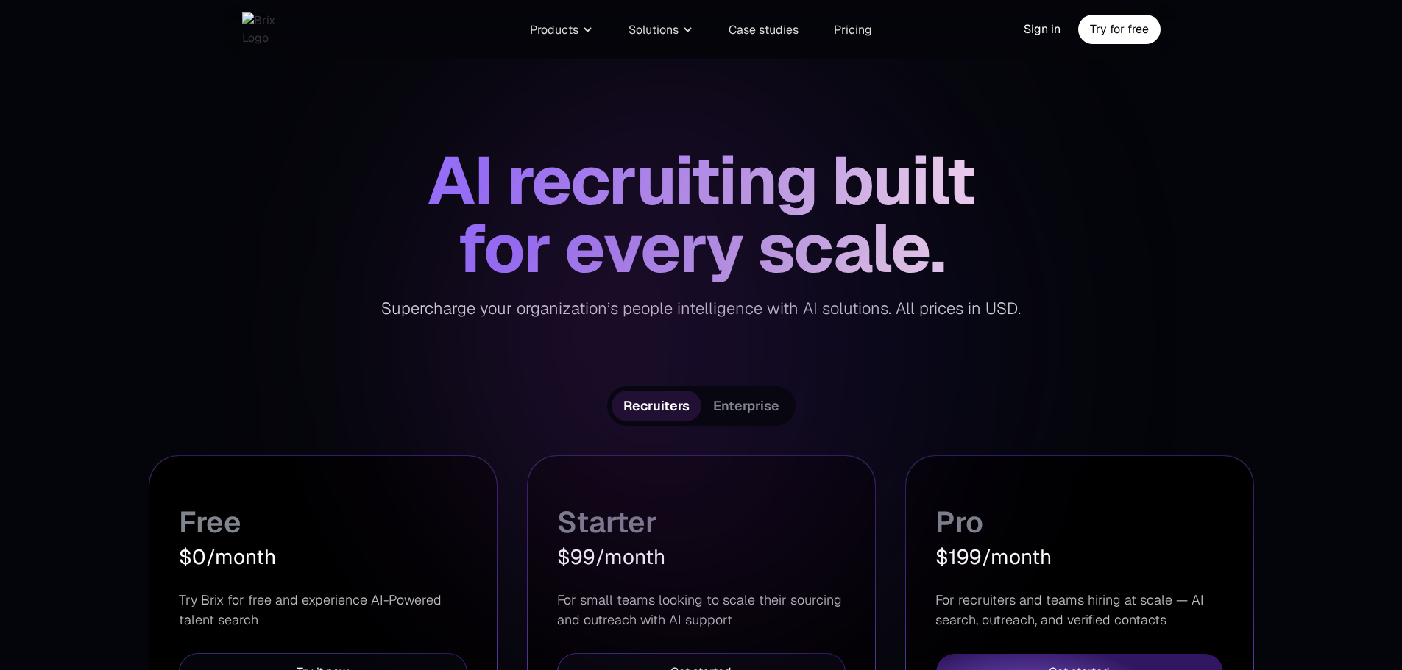
click at [771, 407] on span "Enterprise" at bounding box center [746, 406] width 66 height 18
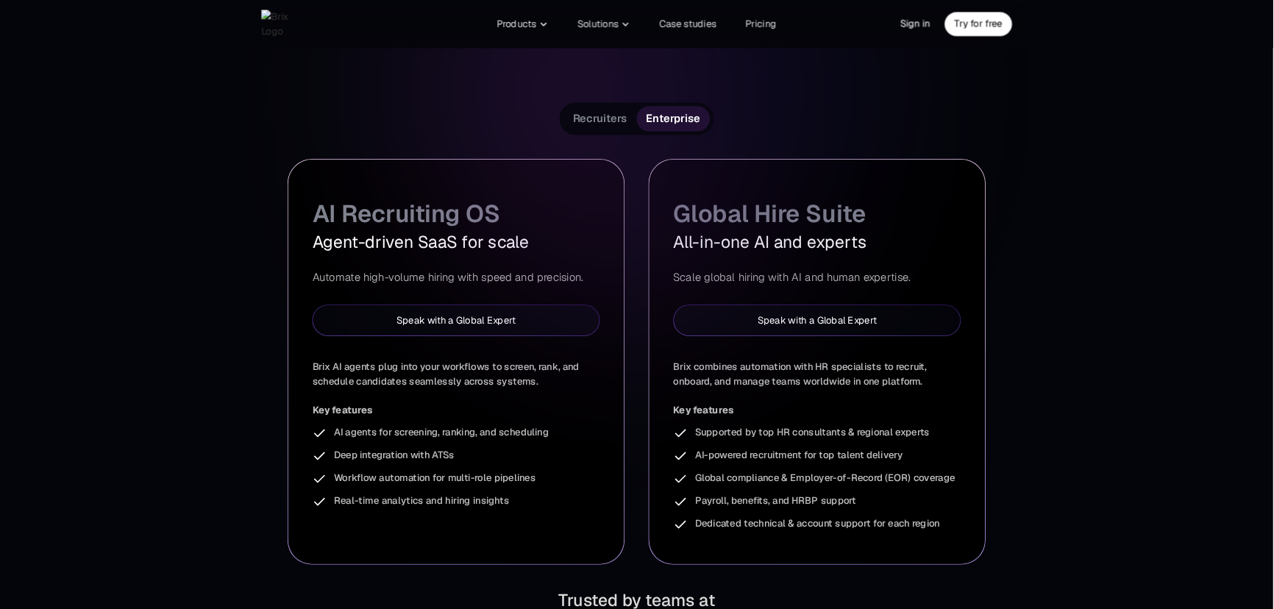
scroll to position [262, 0]
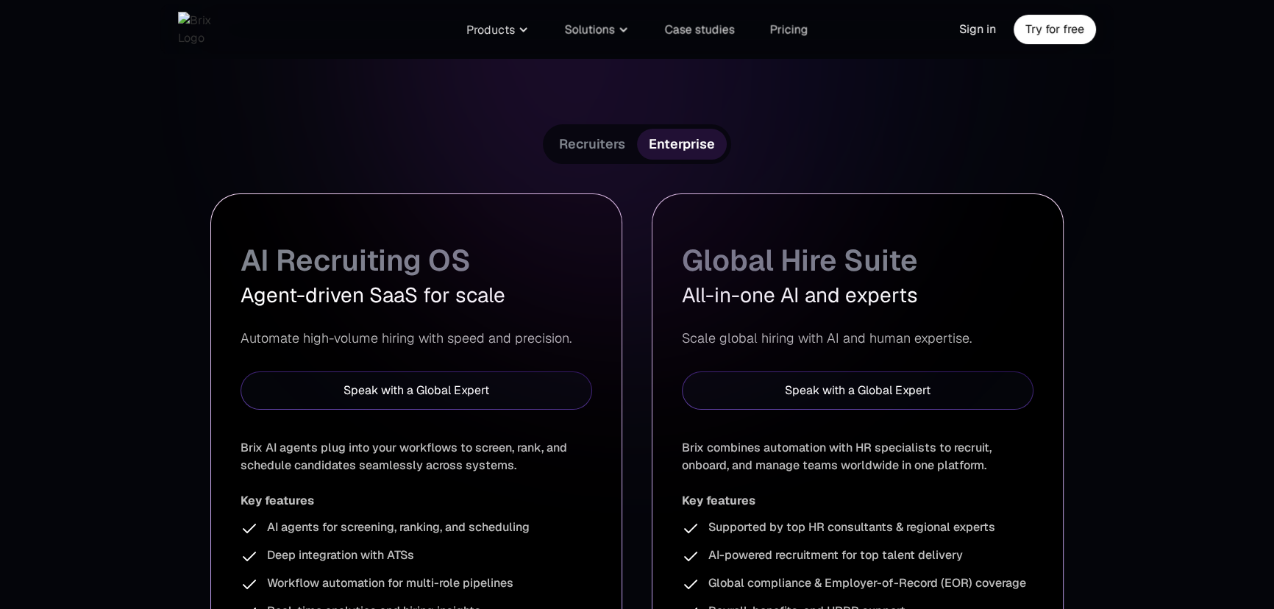
click at [604, 140] on span "Recruiters" at bounding box center [592, 144] width 66 height 18
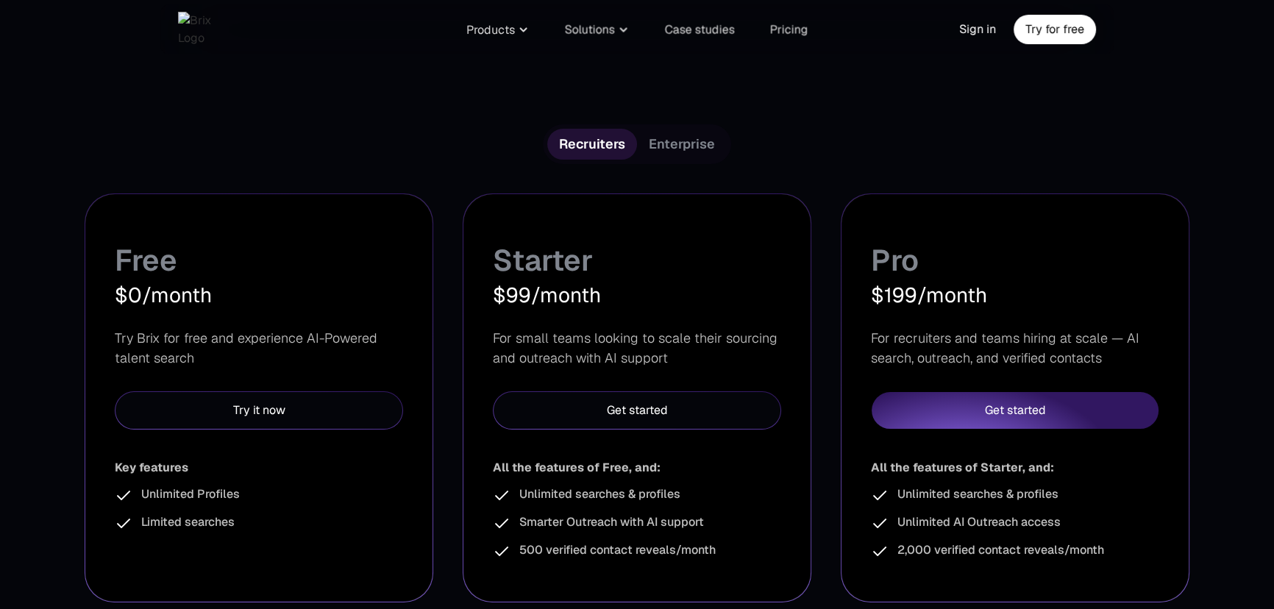
click at [694, 141] on span "Enterprise" at bounding box center [682, 144] width 66 height 18
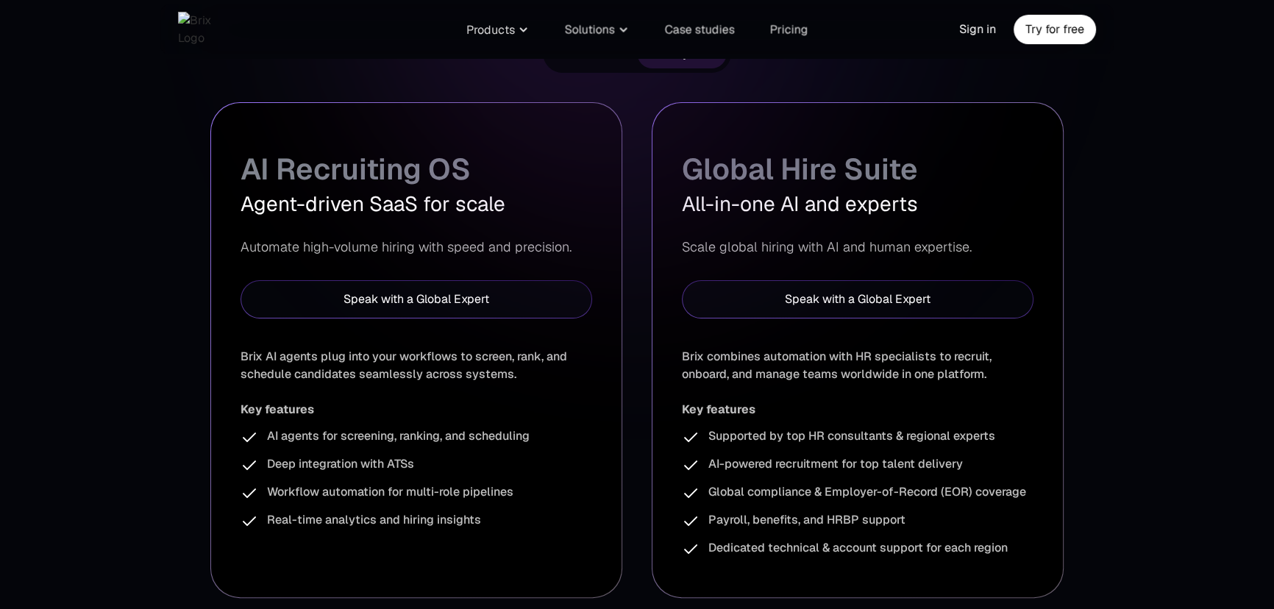
scroll to position [329, 0]
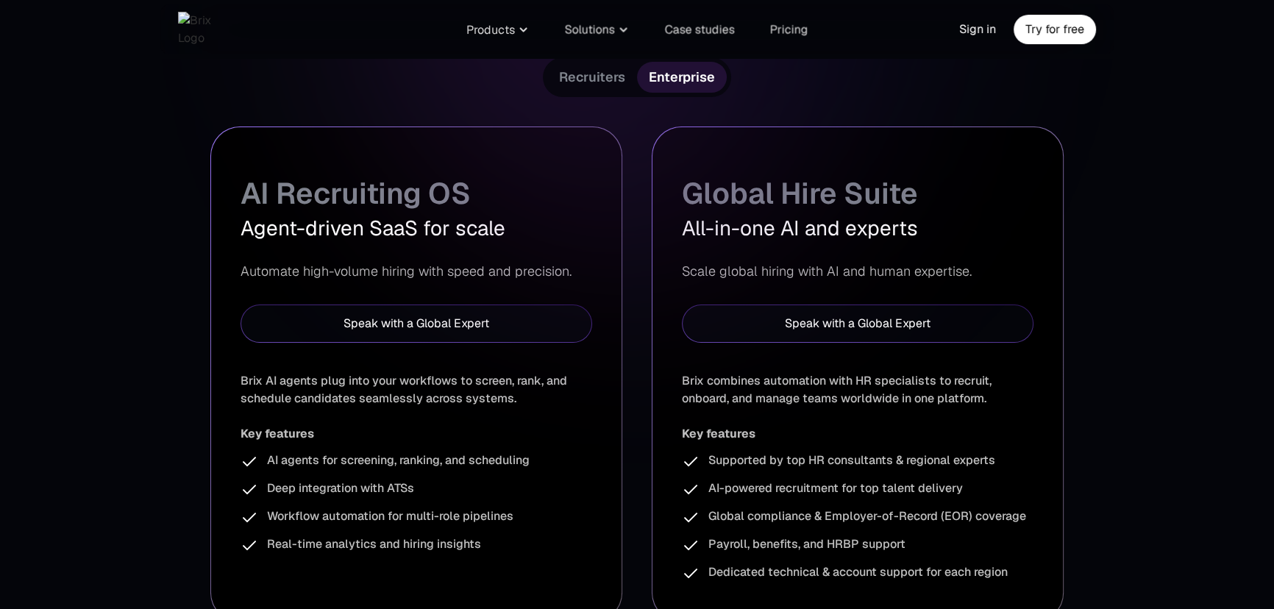
click at [606, 80] on span "Recruiters" at bounding box center [592, 77] width 66 height 18
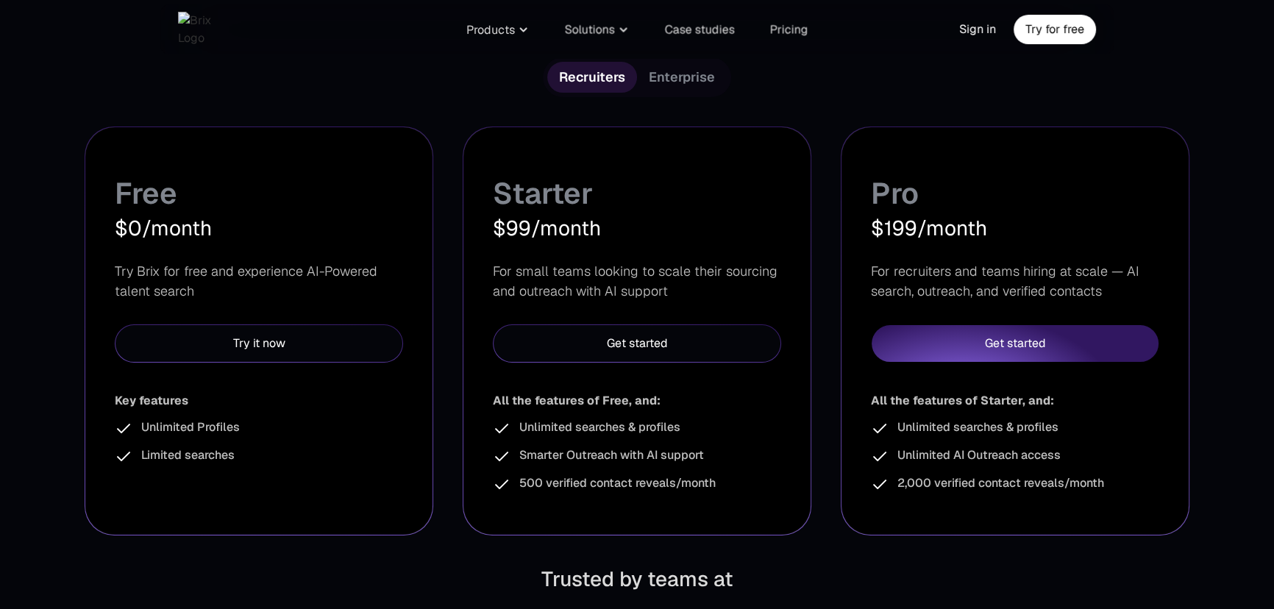
click at [706, 81] on span "Enterprise" at bounding box center [682, 77] width 66 height 18
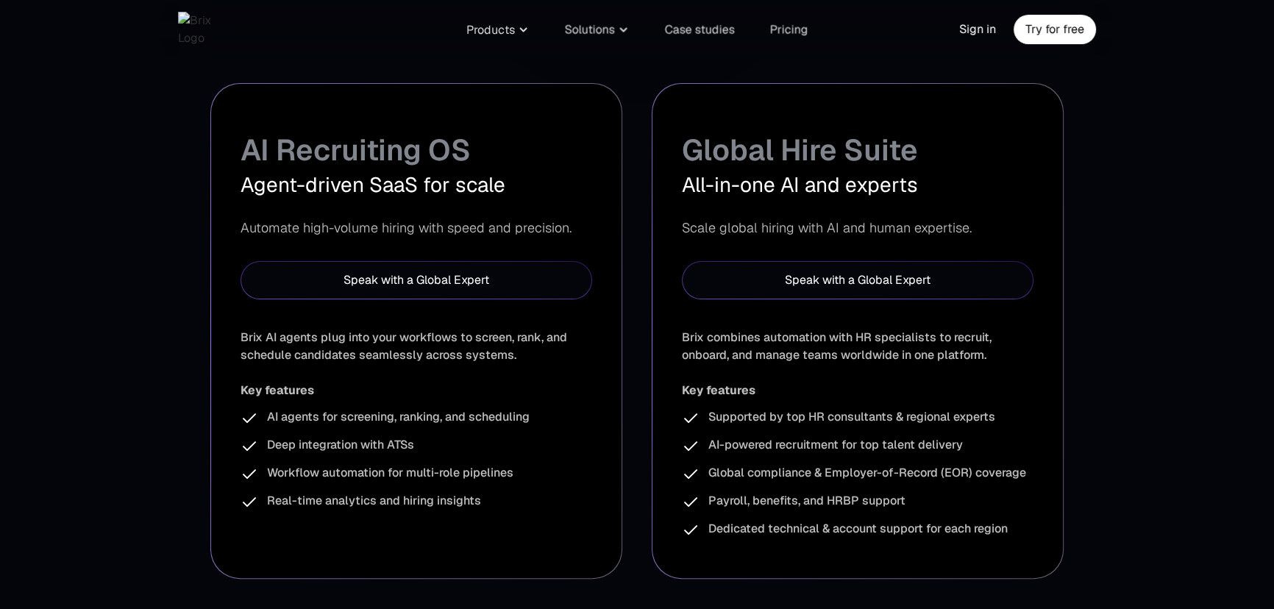
scroll to position [396, 0]
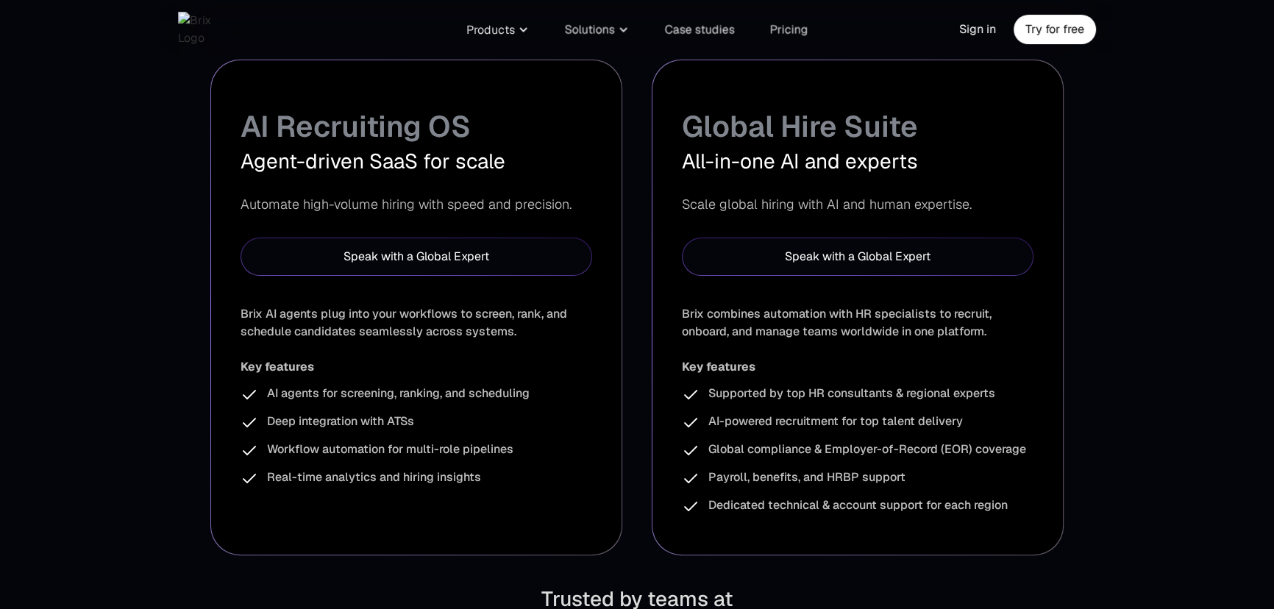
drag, startPoint x: 798, startPoint y: 531, endPoint x: 746, endPoint y: 142, distance: 392.7
click at [746, 162] on div "All-in-one AI and experts" at bounding box center [858, 161] width 352 height 31
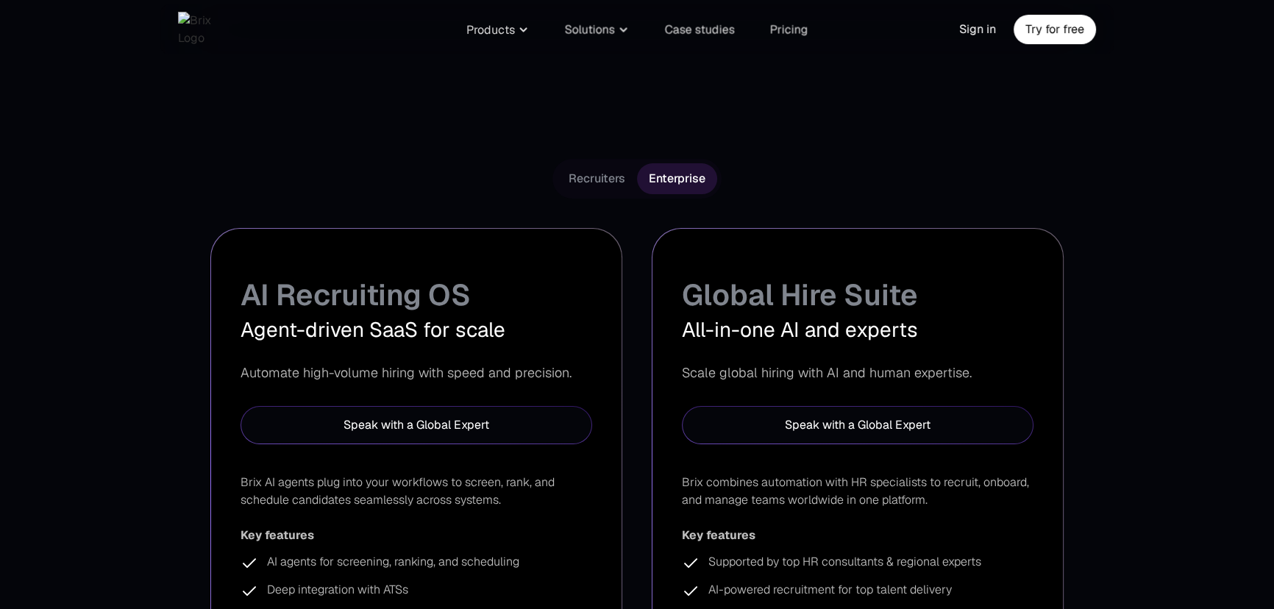
scroll to position [61, 0]
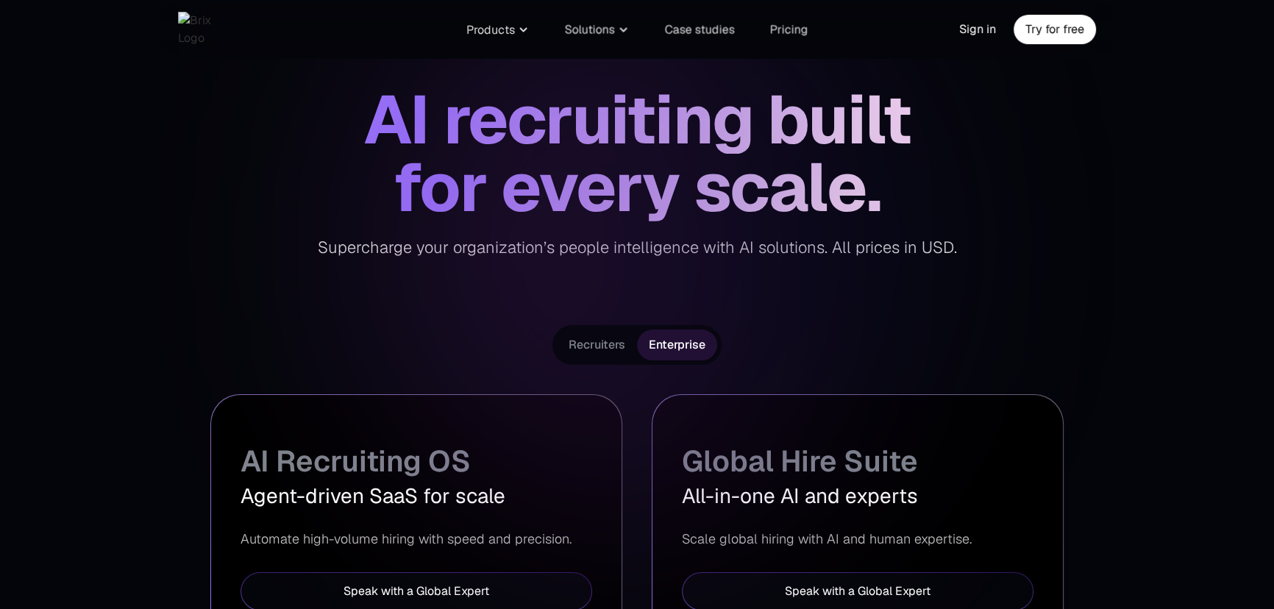
click at [606, 352] on span "Recruiters" at bounding box center [597, 345] width 57 height 18
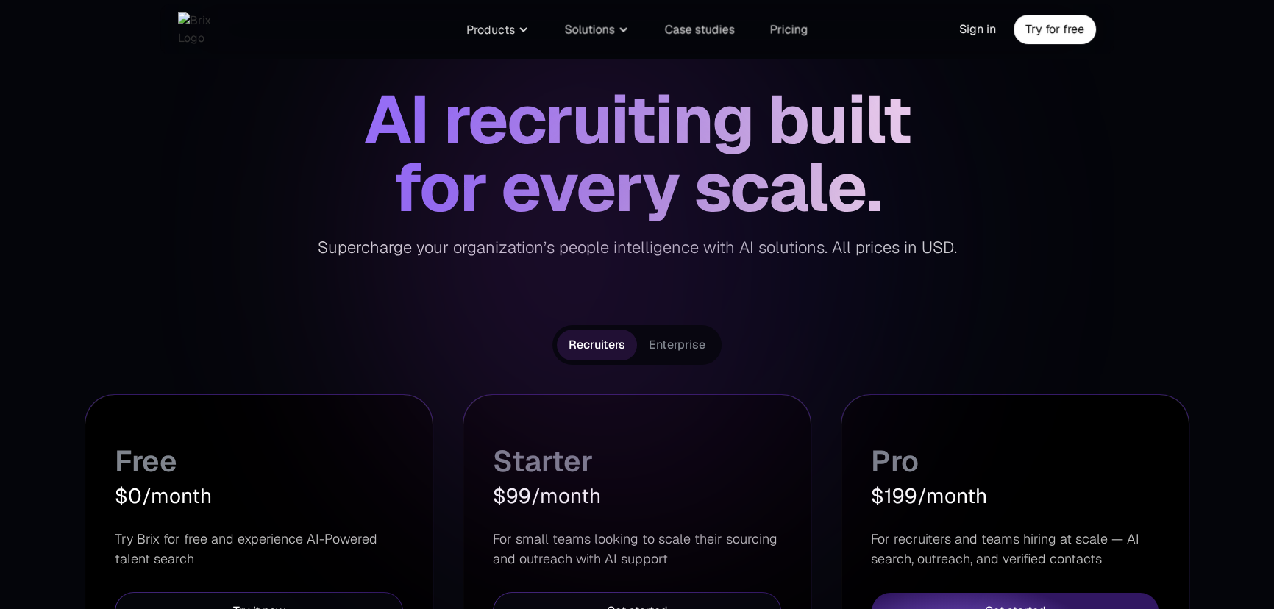
click at [676, 353] on div "Enterprise" at bounding box center [677, 345] width 80 height 31
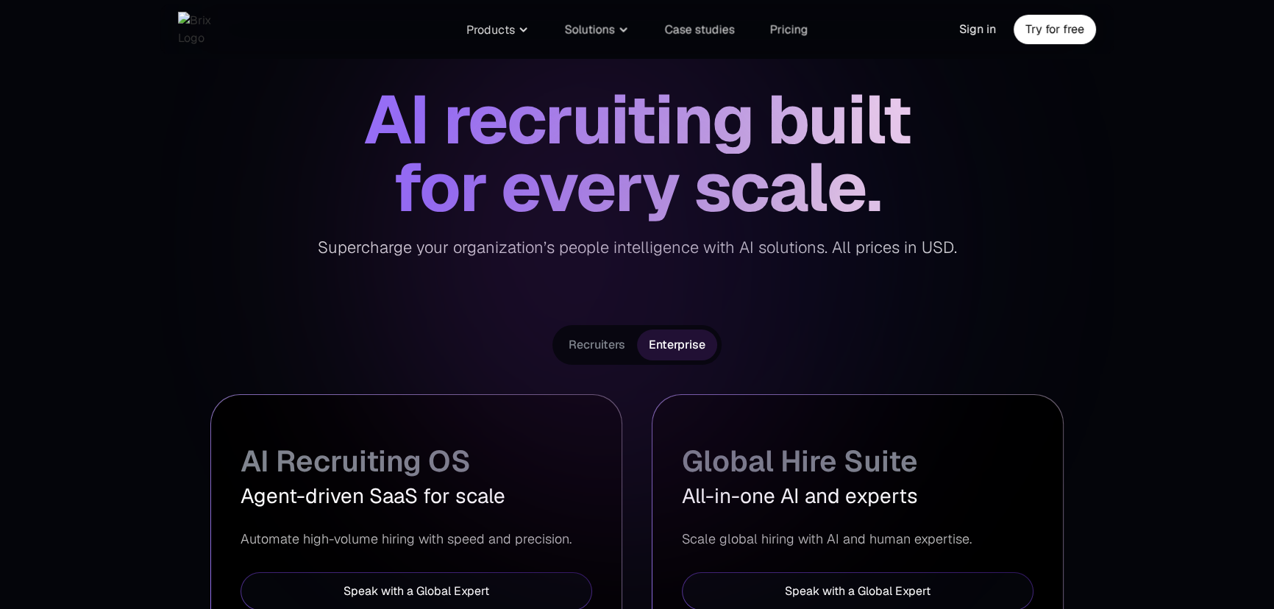
click at [599, 352] on span "Recruiters" at bounding box center [597, 345] width 57 height 18
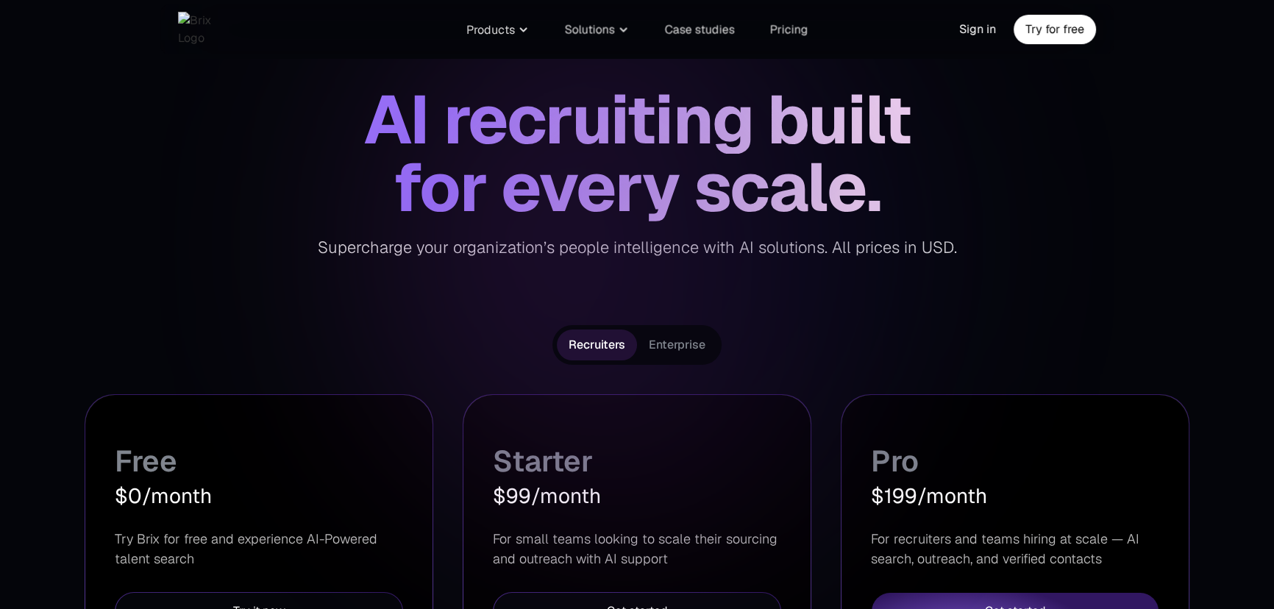
click at [639, 350] on div "Enterprise" at bounding box center [677, 345] width 80 height 31
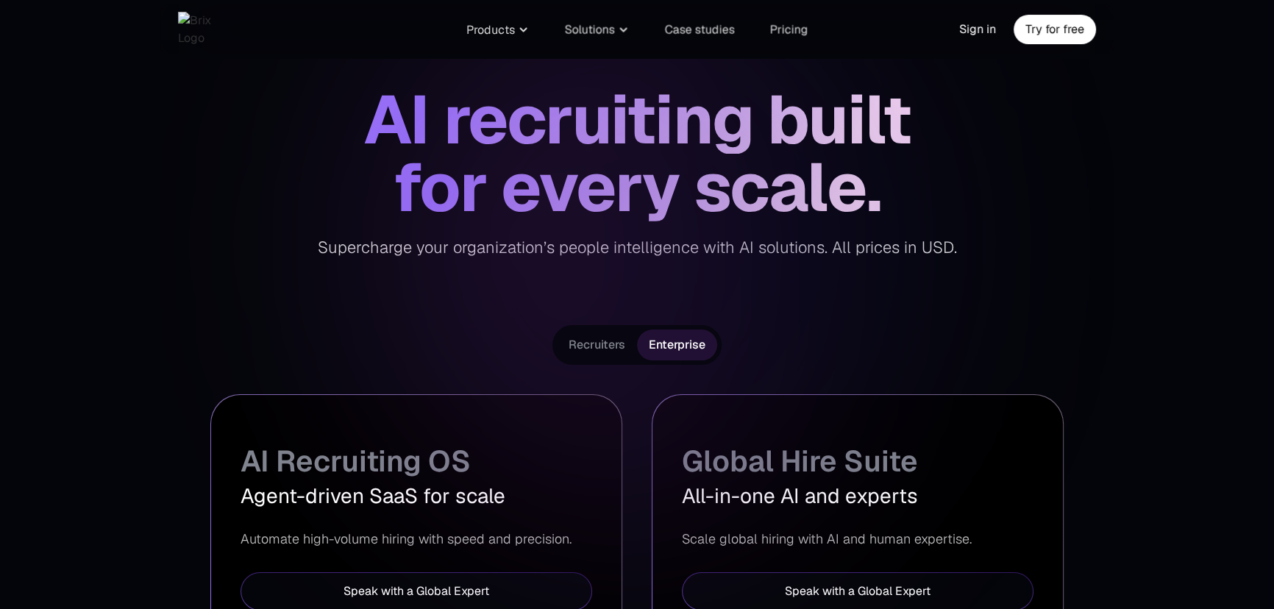
click at [612, 350] on span "Recruiters" at bounding box center [597, 345] width 57 height 18
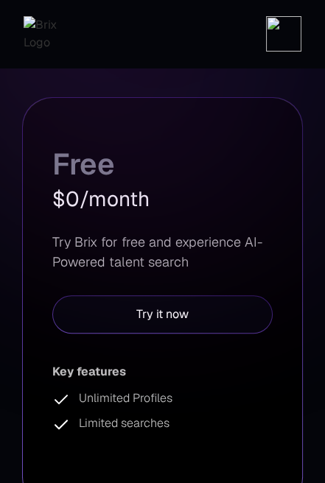
scroll to position [0, 0]
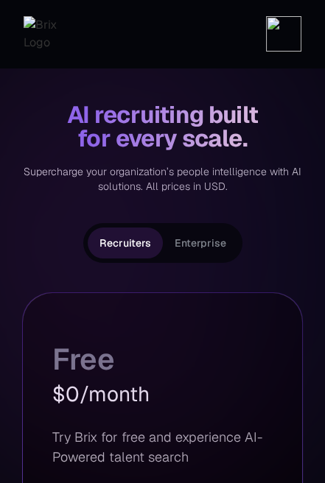
click at [233, 107] on div "AI recruiting built" at bounding box center [162, 115] width 191 height 24
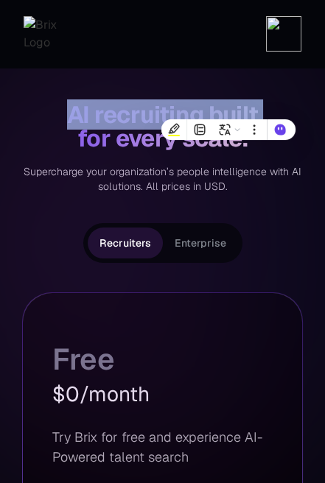
click at [233, 107] on div "AI recruiting built" at bounding box center [162, 115] width 191 height 24
copy div "AI recruiting built"
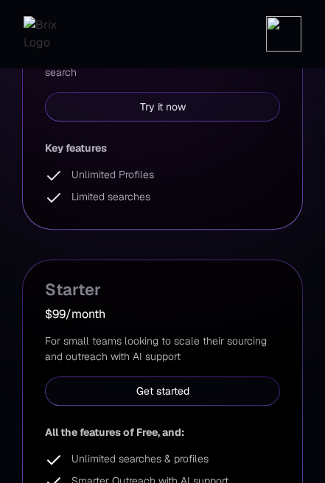
scroll to position [156, 0]
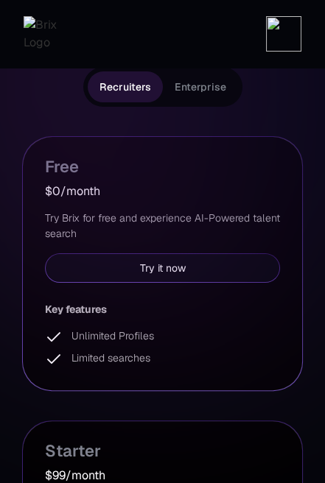
click at [201, 95] on span "Enterprise" at bounding box center [200, 87] width 52 height 18
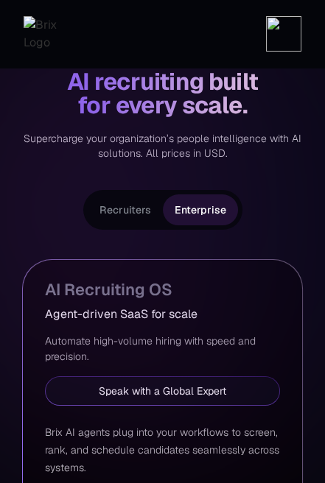
scroll to position [22, 0]
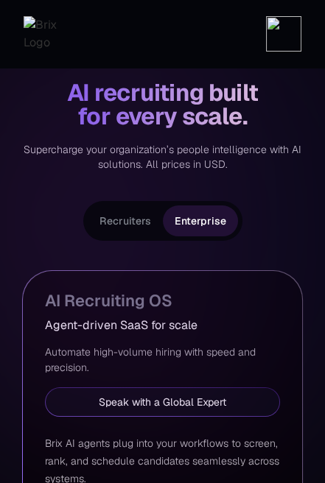
click at [108, 213] on span "Recruiters" at bounding box center [125, 221] width 52 height 18
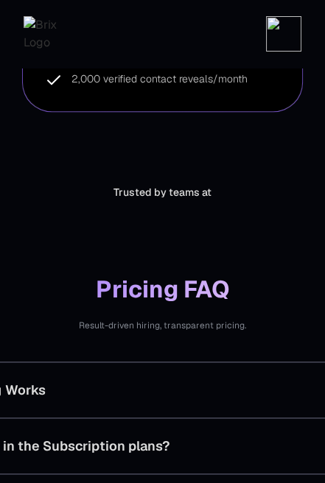
scroll to position [1093, 0]
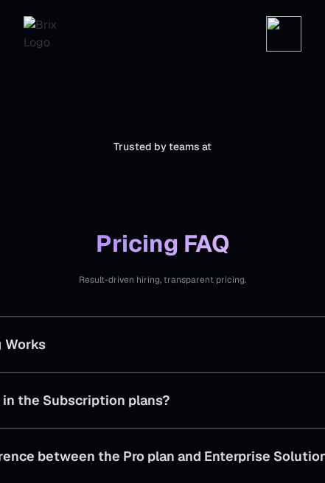
click at [164, 358] on button "How Brix Pricing Works" at bounding box center [163, 343] width 530 height 55
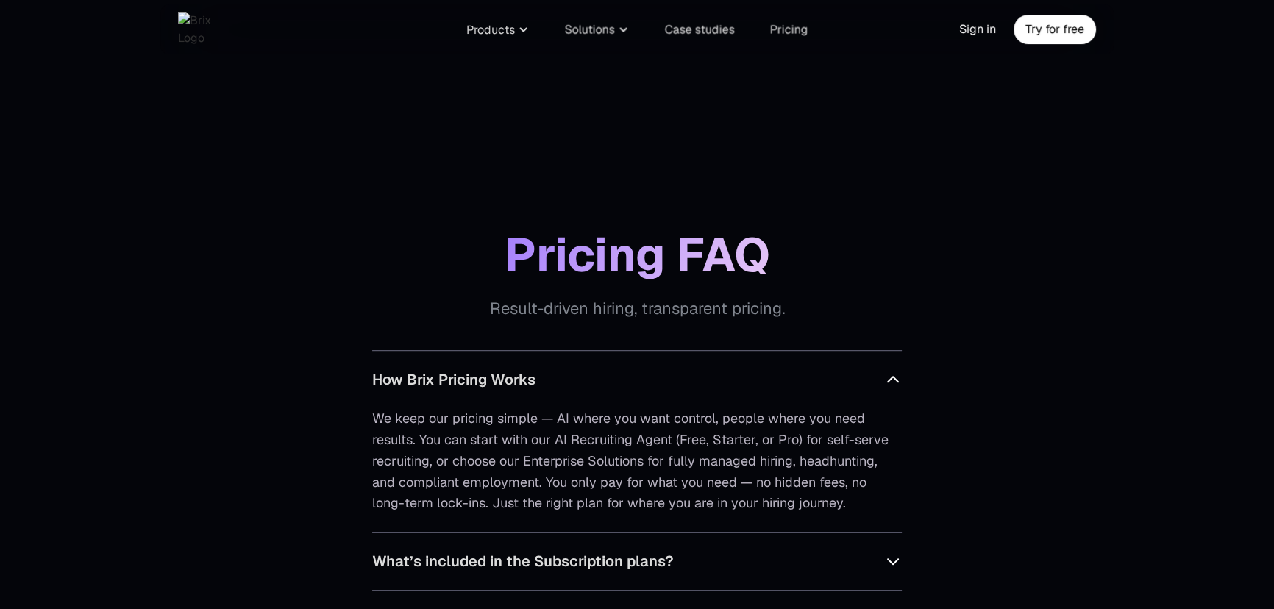
scroll to position [1160, 0]
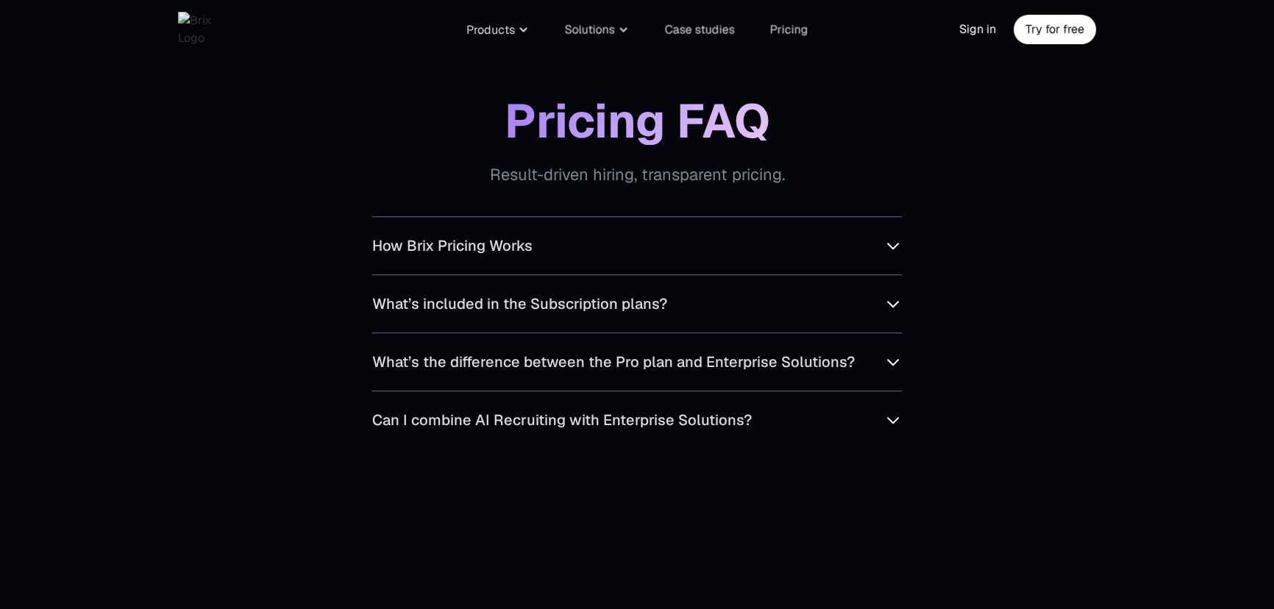
click at [773, 274] on button "How Brix Pricing Works" at bounding box center [637, 245] width 530 height 57
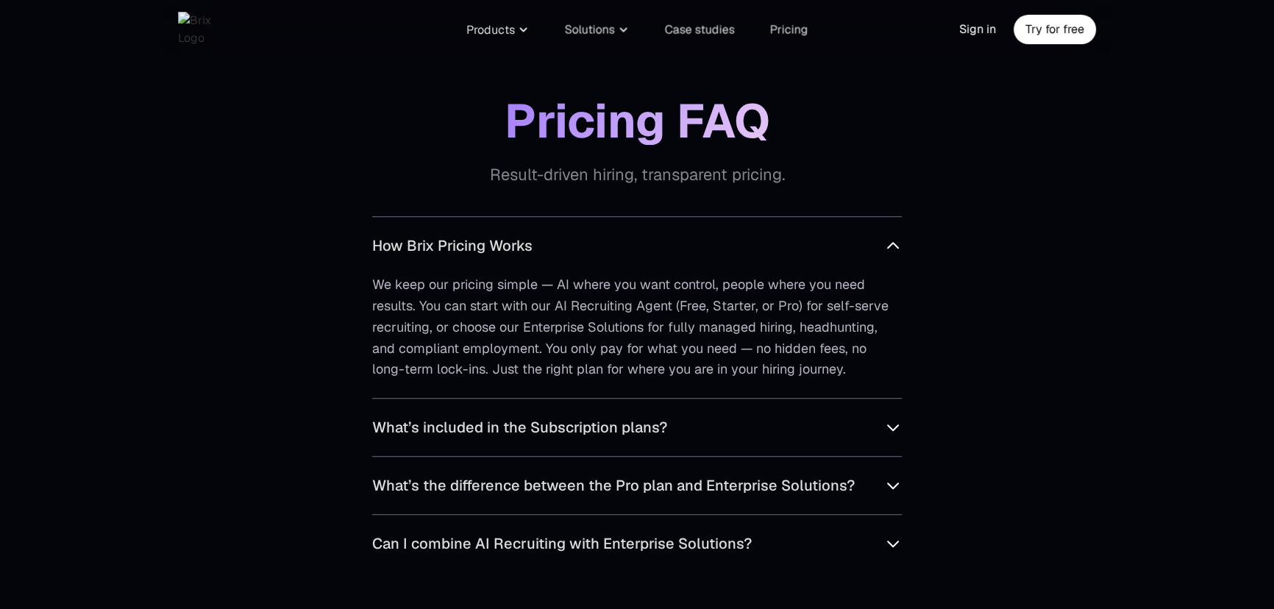
click at [673, 456] on button "What’s included in the Subscription plans?" at bounding box center [637, 427] width 530 height 57
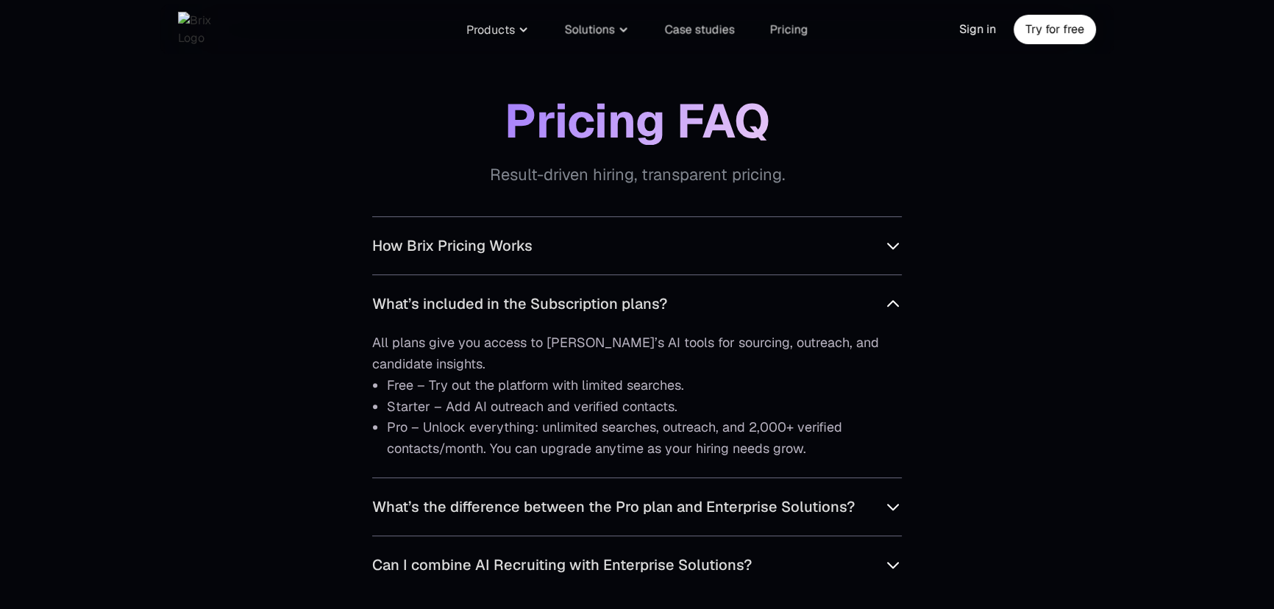
click at [836, 274] on button "How Brix Pricing Works" at bounding box center [637, 245] width 530 height 57
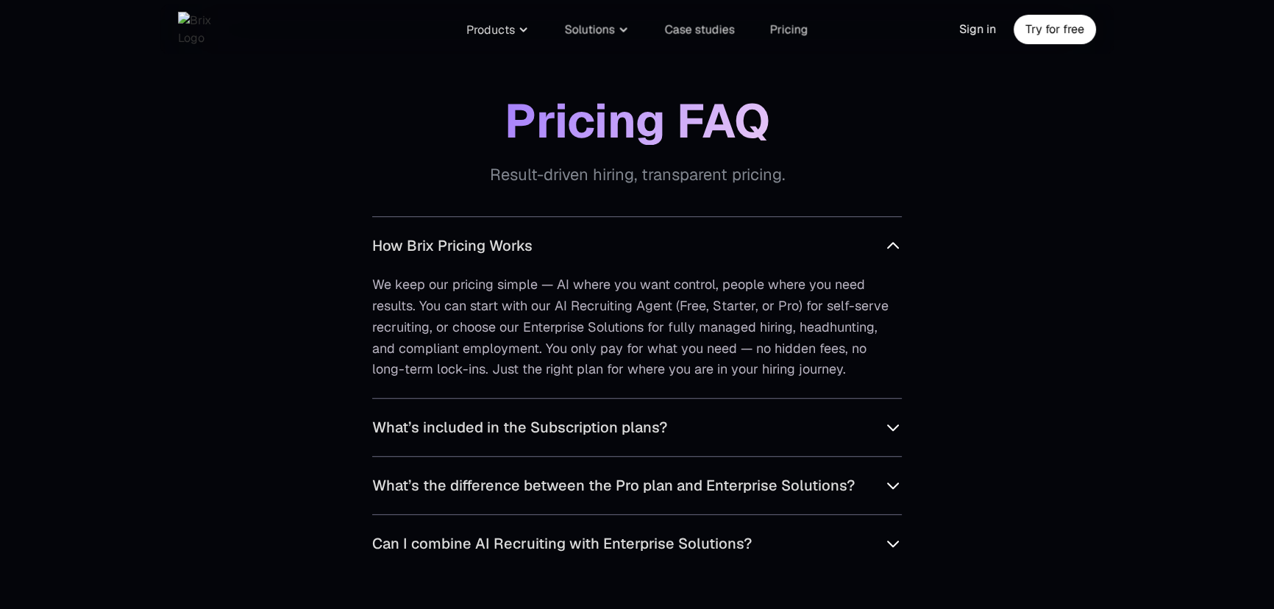
click at [737, 456] on button "What’s included in the Subscription plans?" at bounding box center [637, 427] width 530 height 57
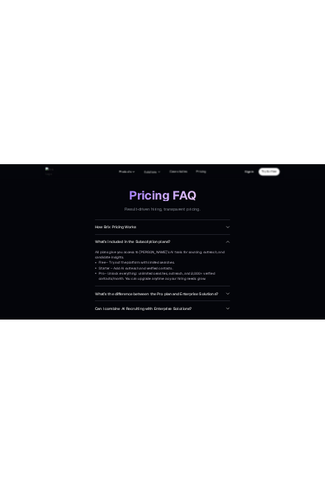
scroll to position [1227, 0]
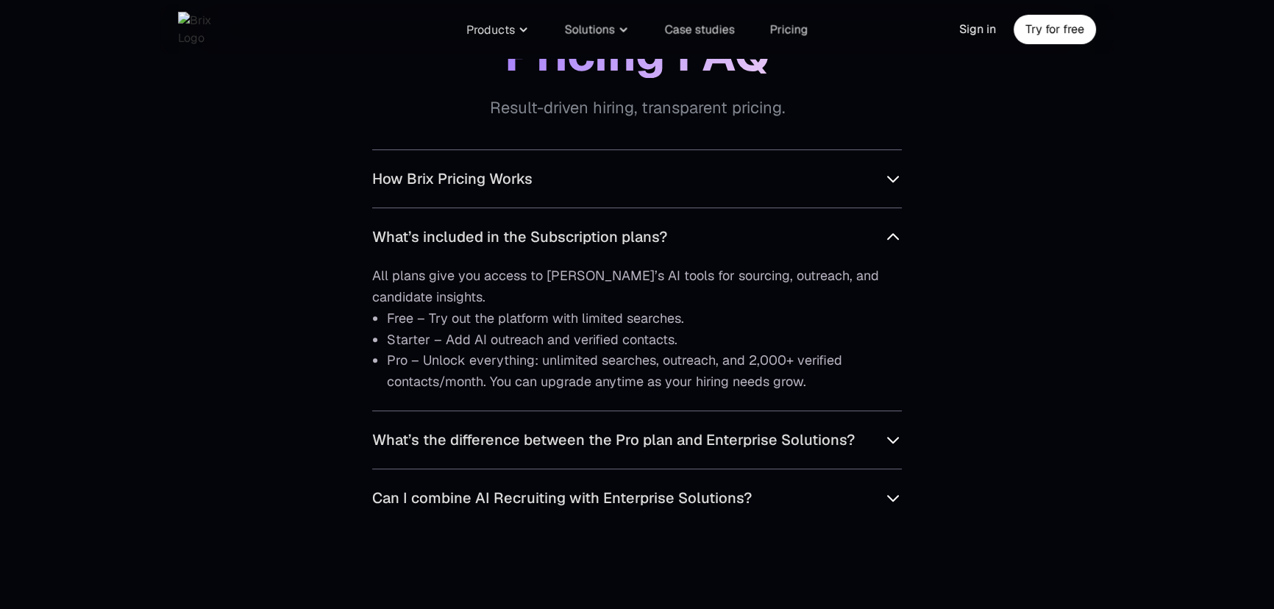
click at [676, 451] on span "What’s the difference between the Pro plan and Enterprise Solutions?" at bounding box center [613, 440] width 483 height 22
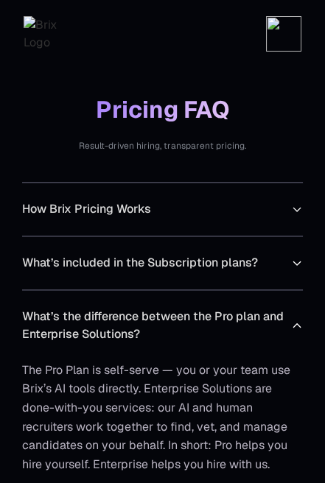
click at [290, 235] on button "How Brix Pricing Works" at bounding box center [162, 208] width 280 height 53
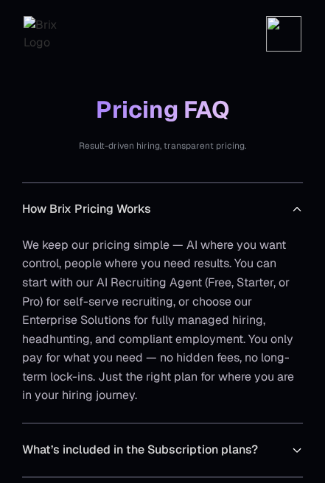
click at [293, 215] on icon at bounding box center [297, 209] width 12 height 12
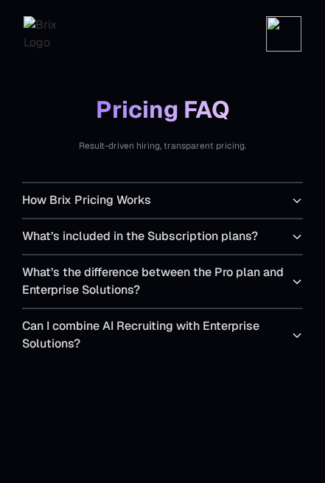
click at [234, 299] on span "What’s the difference between the Pro plan and Enterprise Solutions?" at bounding box center [156, 280] width 269 height 35
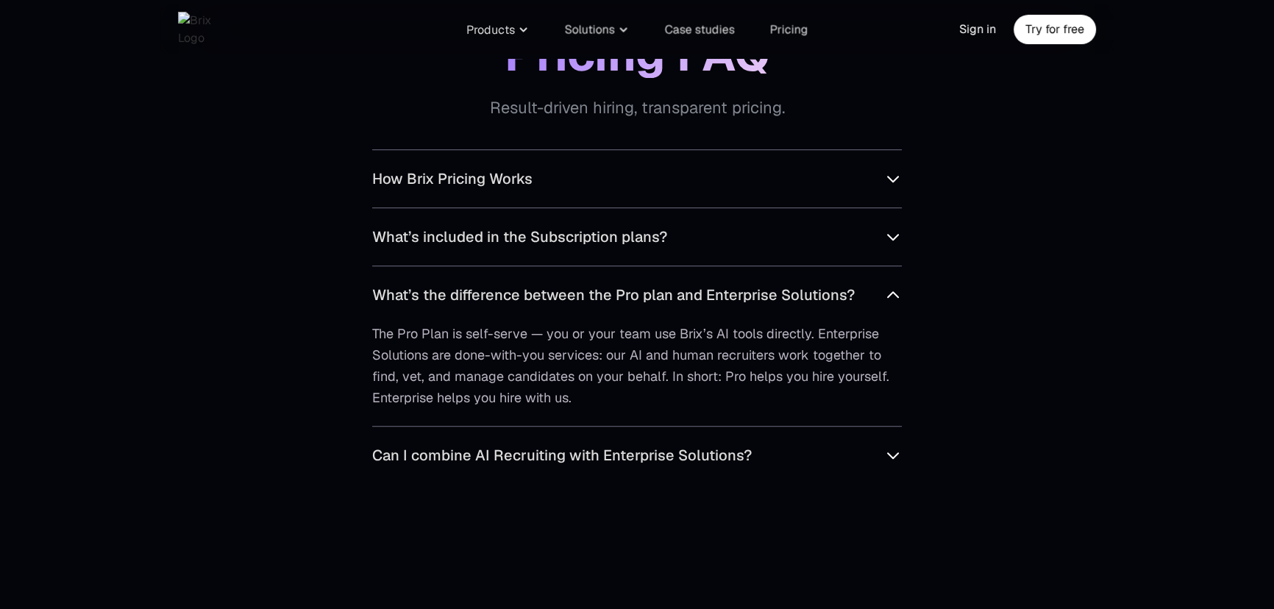
drag, startPoint x: 678, startPoint y: 469, endPoint x: 628, endPoint y: 467, distance: 49.4
click at [617, 426] on div "The Pro Plan is self-serve — you or your team use Brix’s AI tools directly. Ent…" at bounding box center [637, 375] width 530 height 102
click at [616, 426] on div "The Pro Plan is self-serve — you or your team use Brix’s AI tools directly. Ent…" at bounding box center [637, 375] width 530 height 102
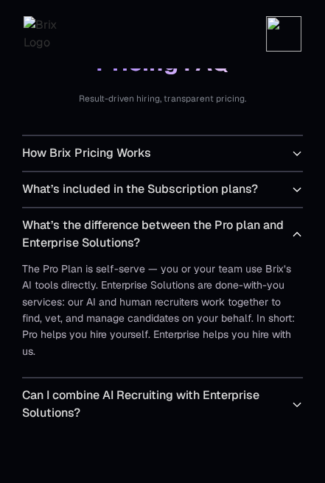
scroll to position [1361, 0]
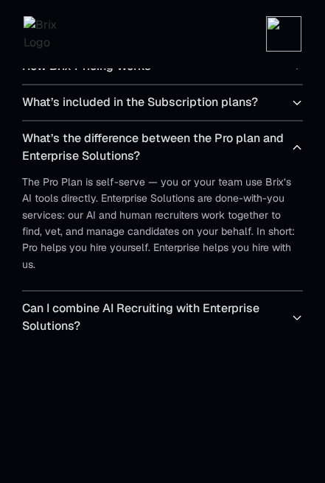
click at [149, 299] on span "Can I combine AI Recruiting with Enterprise Solutions?" at bounding box center [156, 316] width 269 height 35
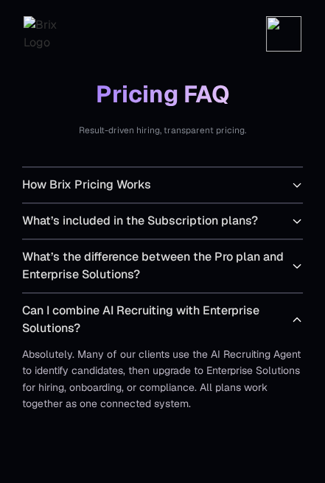
scroll to position [1227, 0]
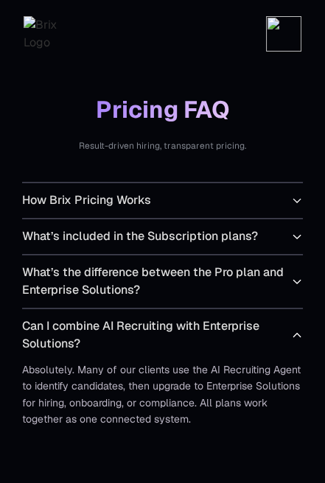
click at [199, 214] on button "How Brix Pricing Works" at bounding box center [162, 199] width 280 height 35
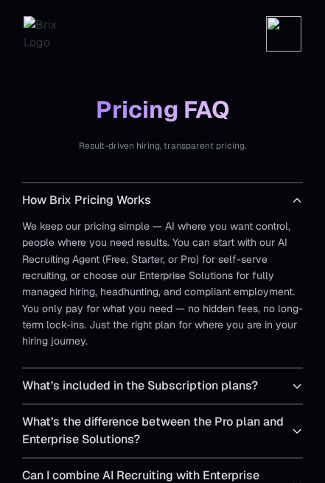
click at [177, 394] on span "What’s included in the Subscription plans?" at bounding box center [139, 386] width 235 height 18
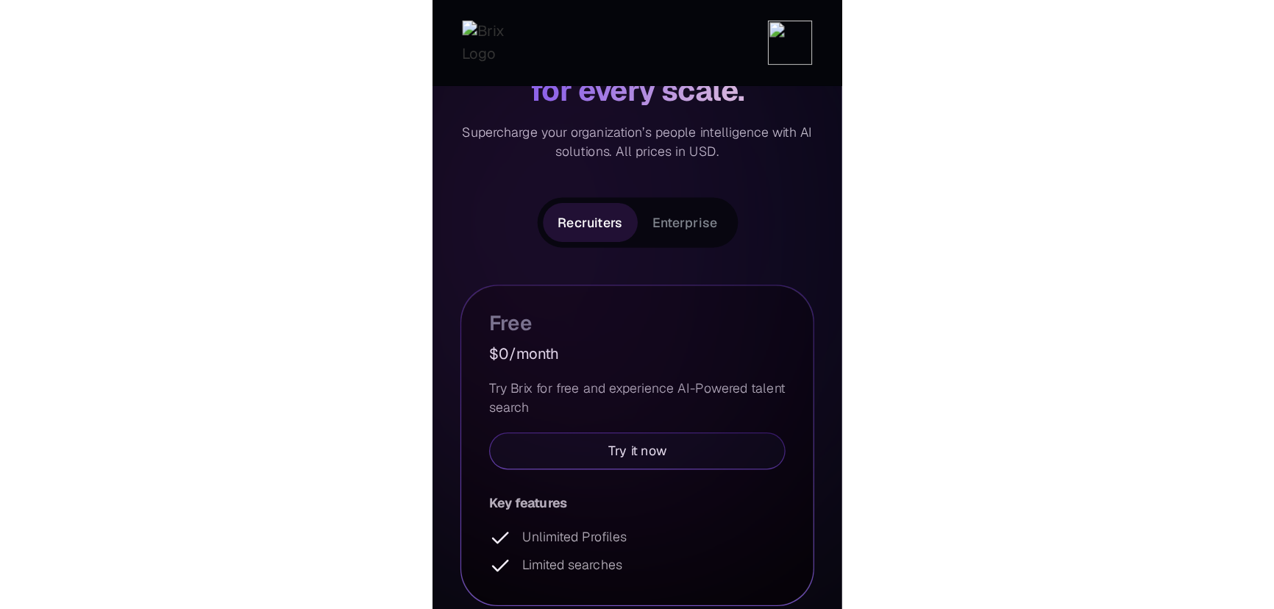
scroll to position [0, 0]
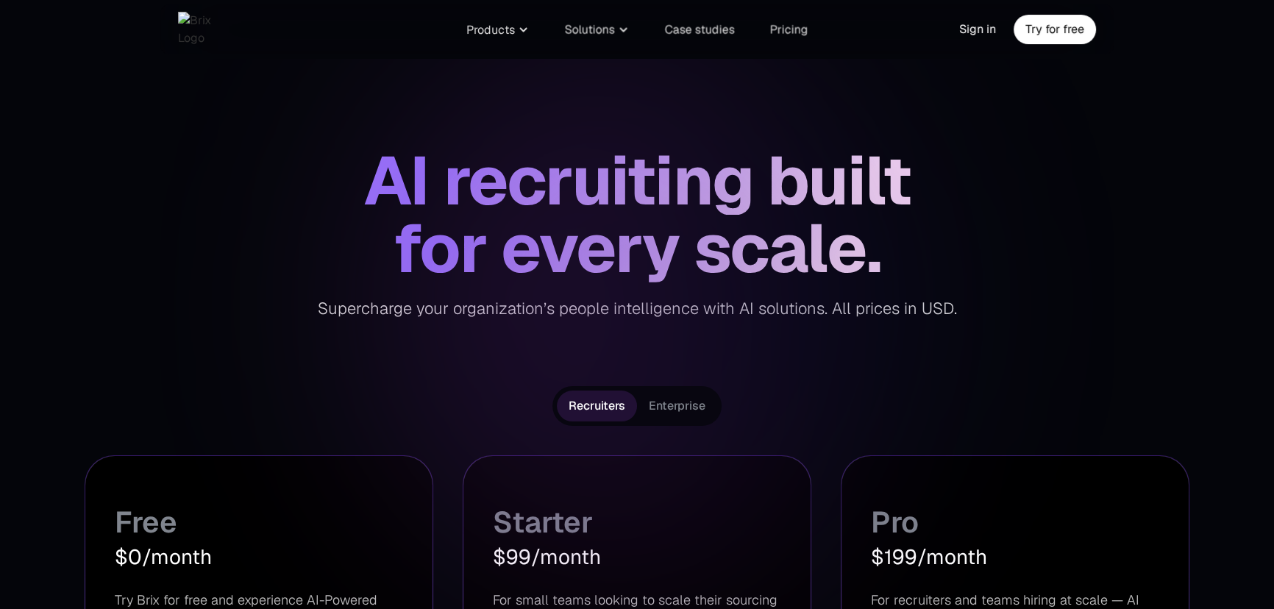
click at [893, 430] on section "Recruiters Enterprise Free $0/month Try Brix for free and experience AI-Powered…" at bounding box center [637, 607] width 1105 height 515
click at [926, 376] on section "Recruiters Enterprise Free $0/month Try Brix for free and experience AI-Powered…" at bounding box center [637, 607] width 1105 height 515
click at [527, 319] on div "Supercharge your organization’s people intelligence with AI solutions. All pric…" at bounding box center [637, 302] width 639 height 38
click at [458, 367] on section "Recruiters Enterprise Free $0/month Try Brix for free and experience AI-Powered…" at bounding box center [637, 607] width 1105 height 515
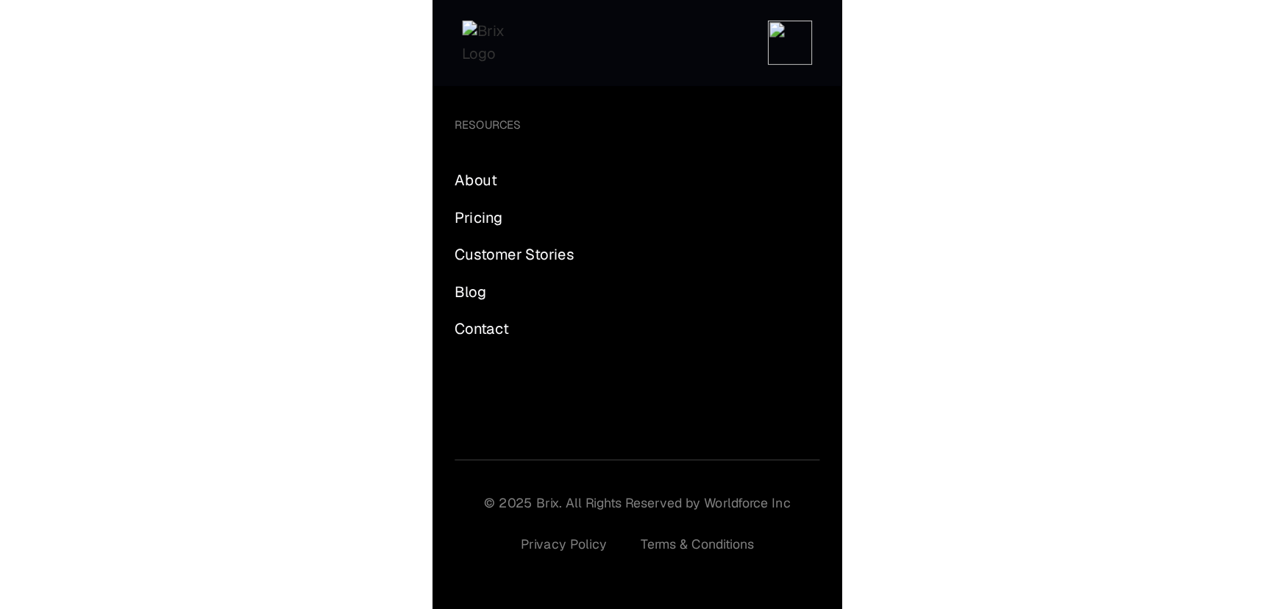
scroll to position [2002, 0]
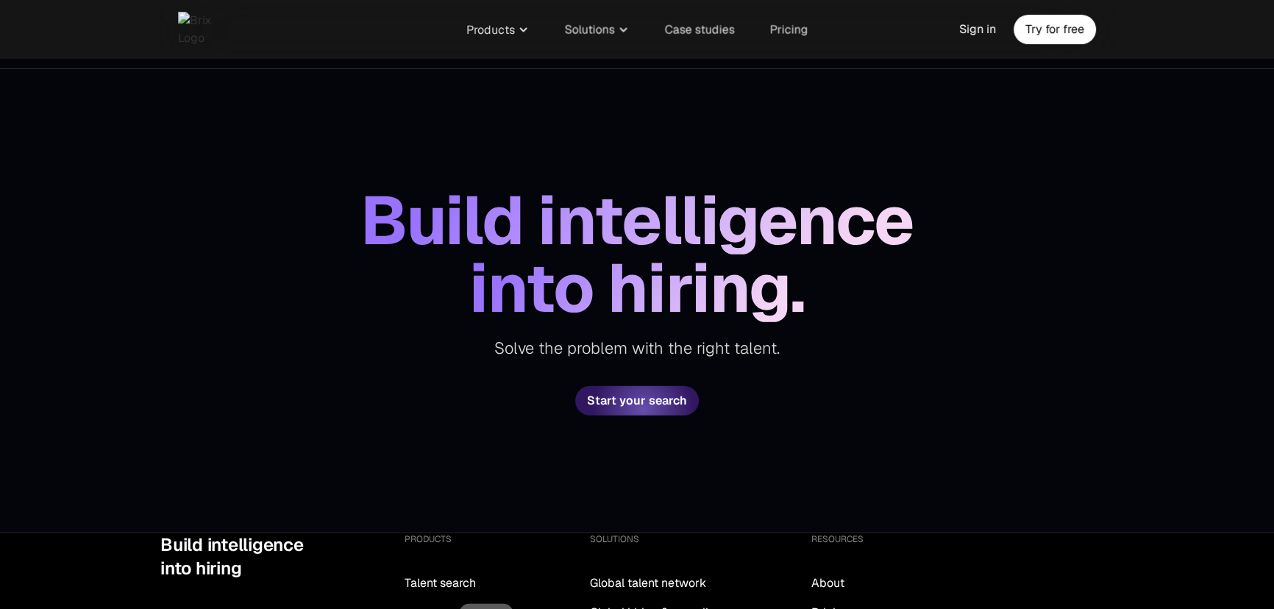
scroll to position [5269, 0]
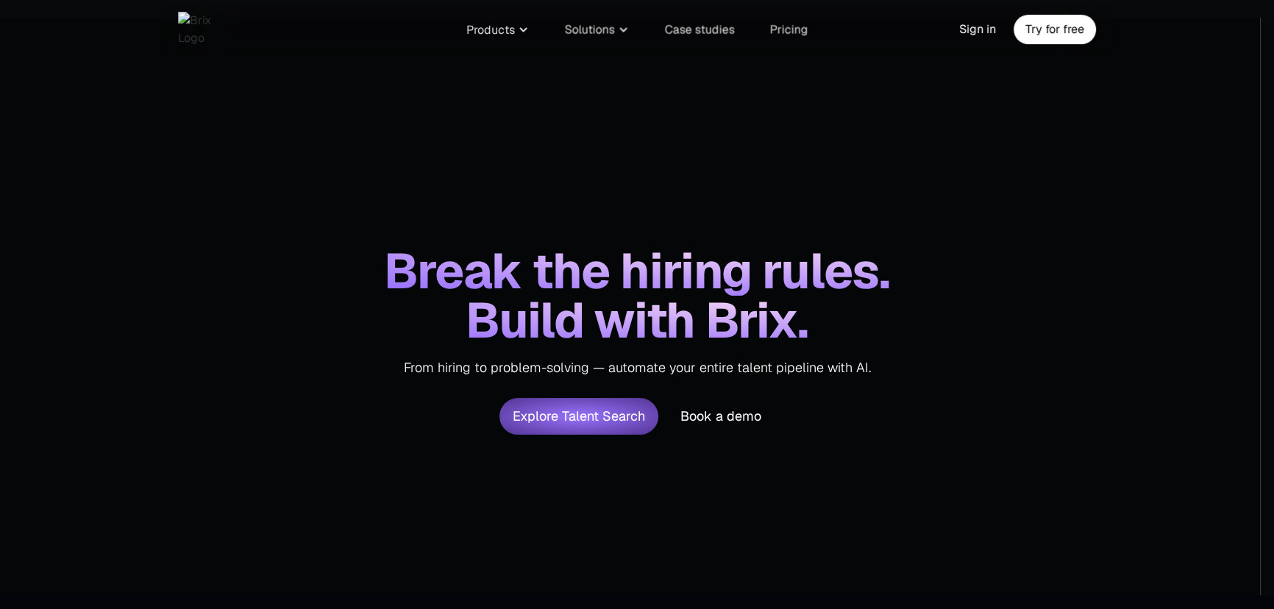
click at [513, 277] on span "Break the hiring rules." at bounding box center [637, 271] width 506 height 49
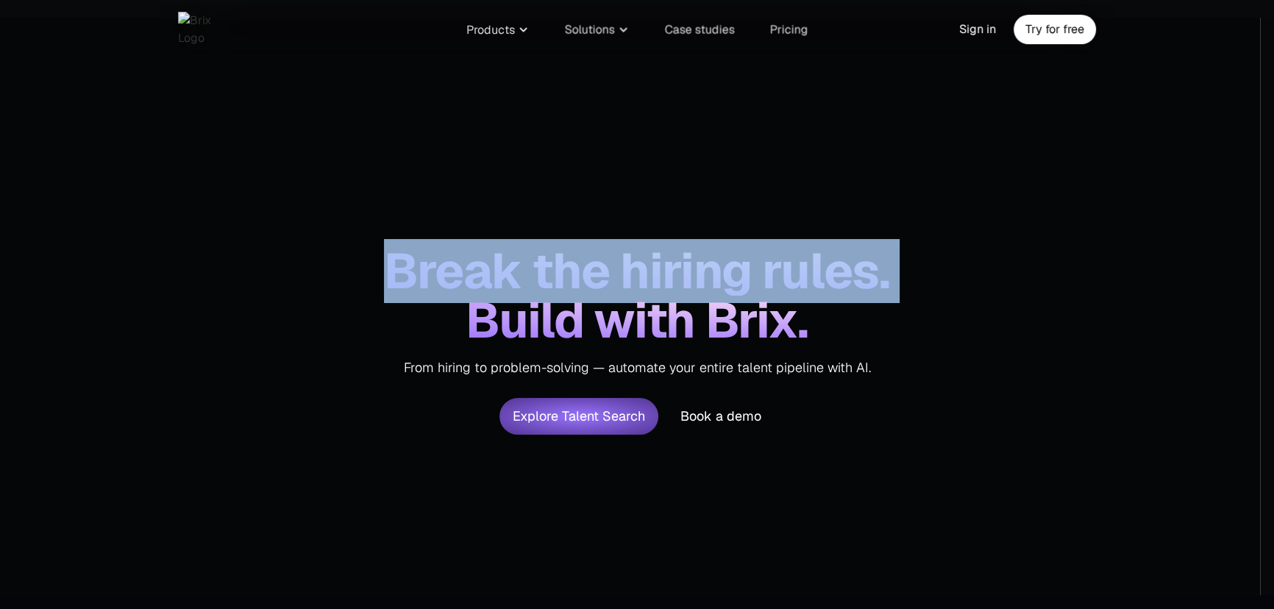
click at [513, 277] on span "Break the hiring rules." at bounding box center [637, 271] width 506 height 49
copy span "Break the hiring rules."
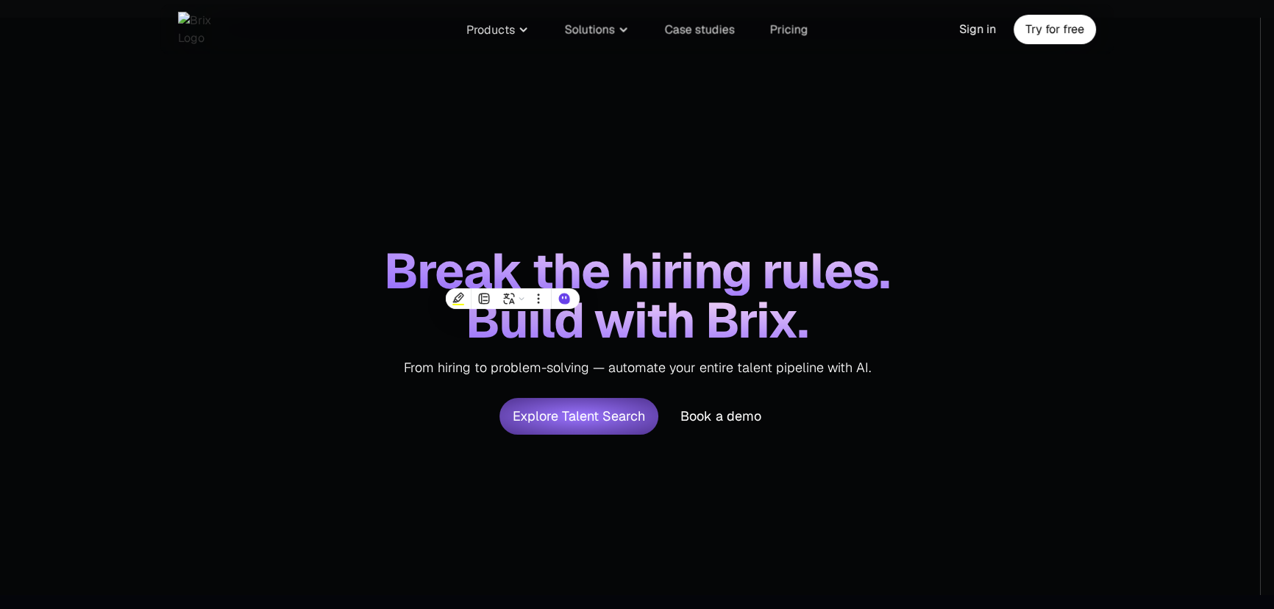
click at [851, 451] on div "Break the hiring rules. Build with Brix. From hiring to problem-solving — autom…" at bounding box center [637, 307] width 1274 height 578
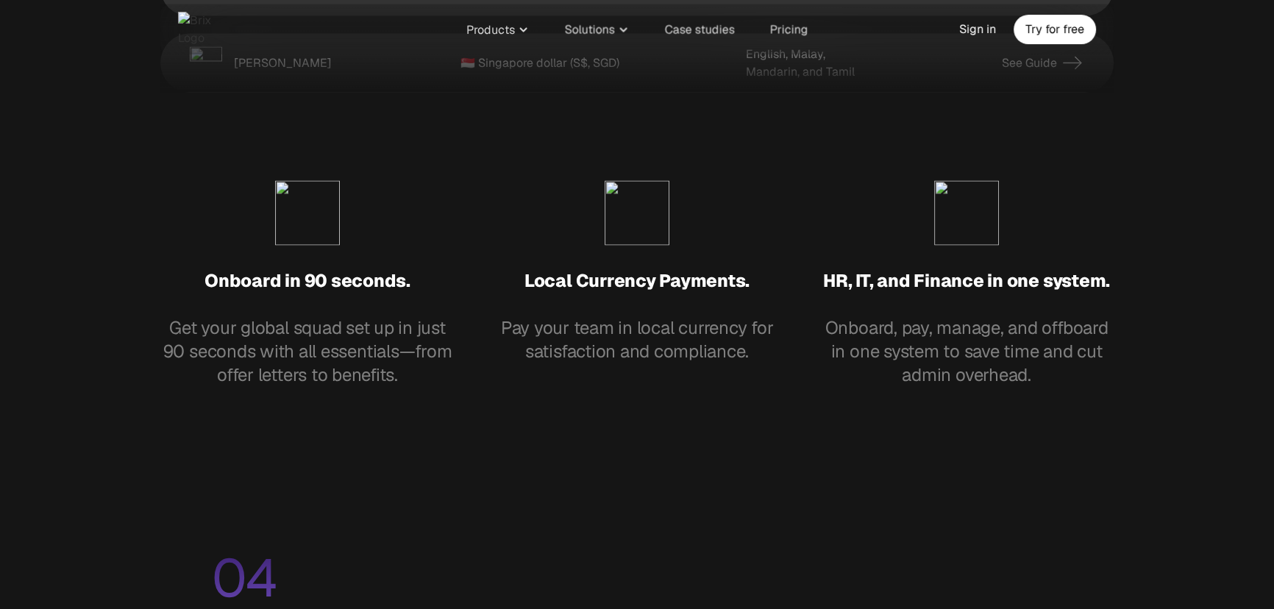
scroll to position [3478, 0]
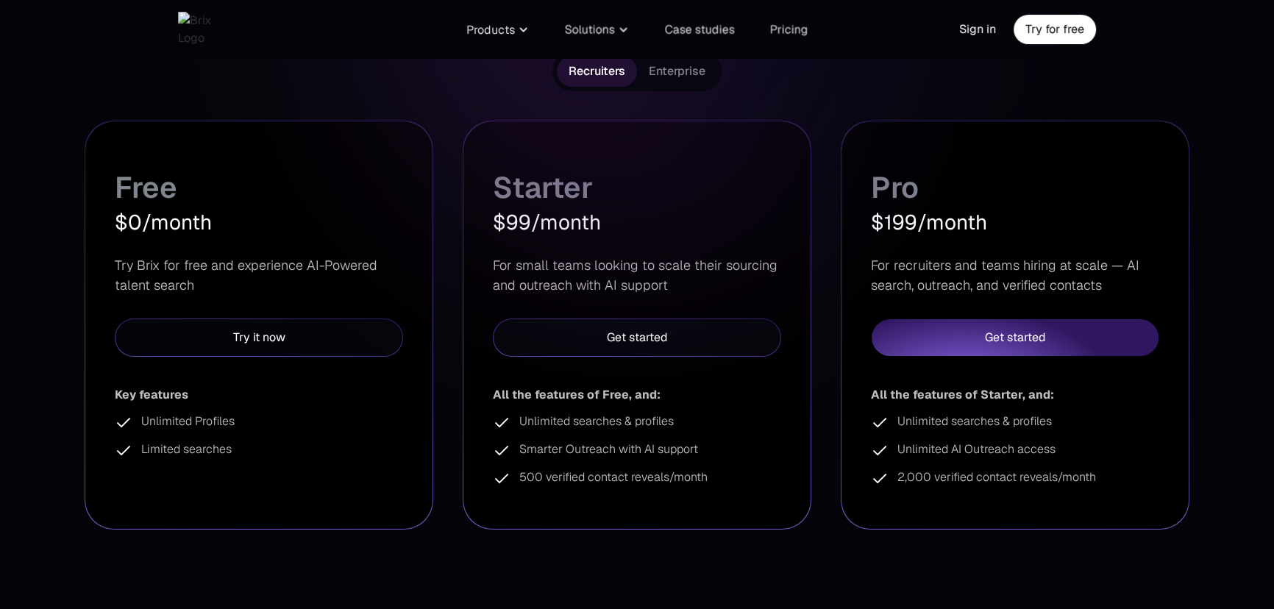
scroll to position [334, 0]
